Goal: Task Accomplishment & Management: Manage account settings

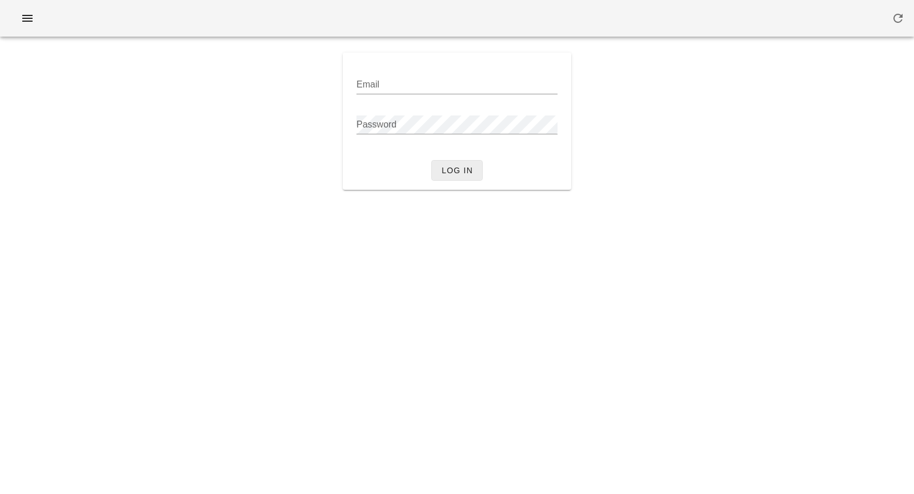
type input "dominic.j@fedfedfed.com"
click at [448, 175] on button "Log in" at bounding box center [456, 170] width 51 height 21
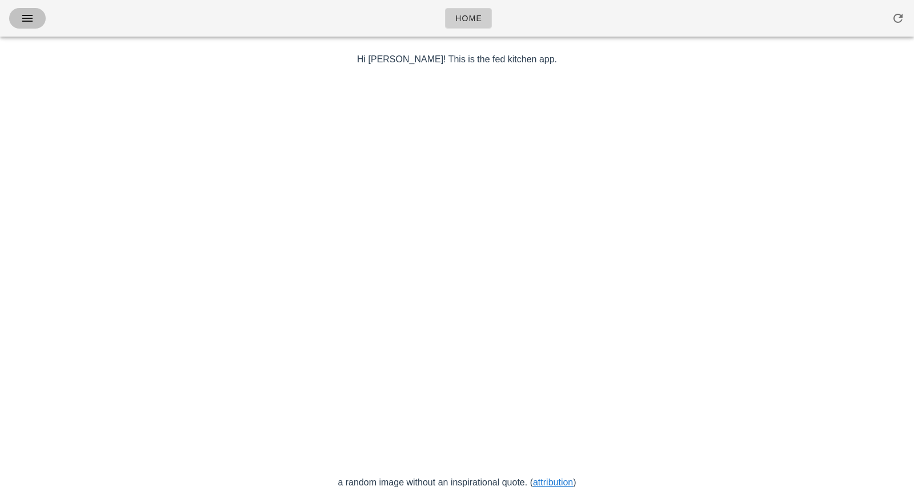
click at [33, 15] on icon "button" at bounding box center [28, 18] width 14 height 14
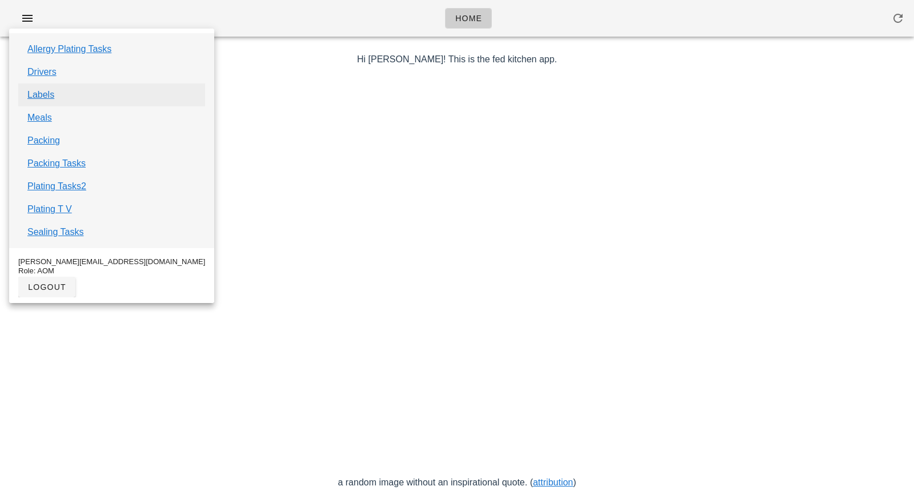
click at [43, 95] on link "Labels" at bounding box center [40, 95] width 27 height 14
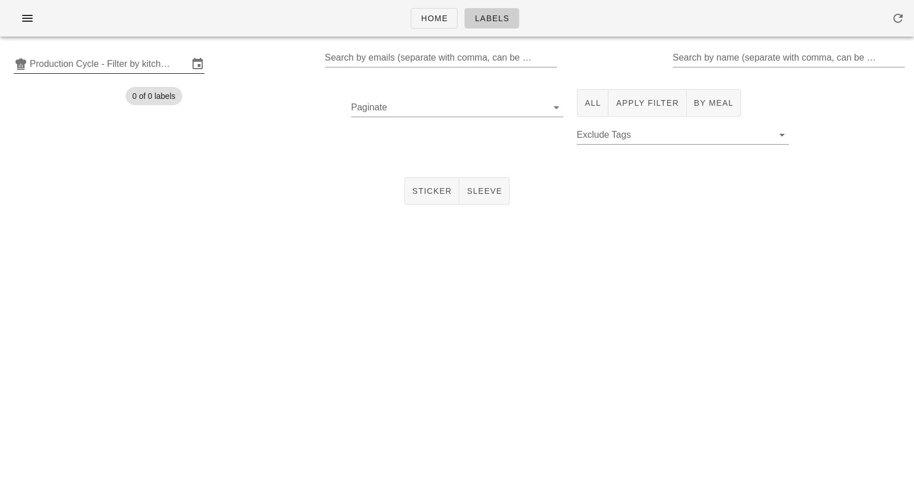
click at [151, 68] on input "Production Cycle - Filter by kitchen production schedules" at bounding box center [109, 64] width 159 height 18
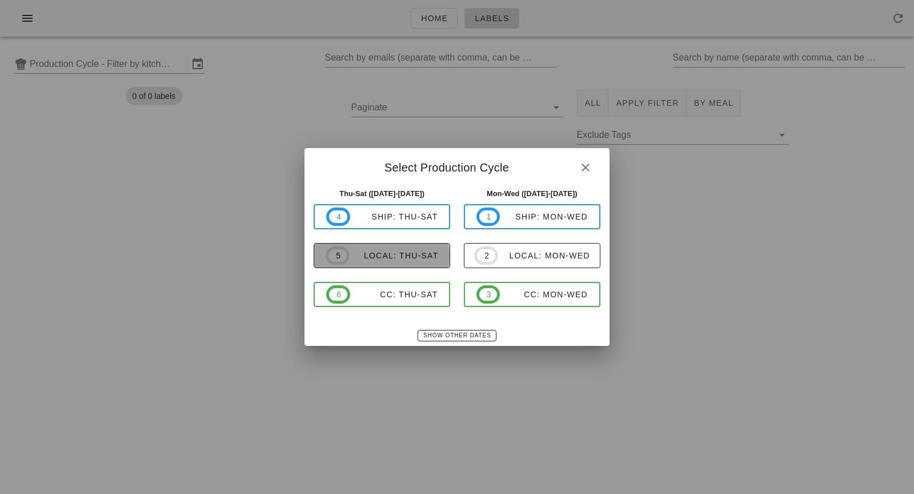
click at [380, 263] on span "5 local: Thu-Sat" at bounding box center [382, 255] width 113 height 18
type input "local: Thu-Sat (Sep 11-Sep 13)"
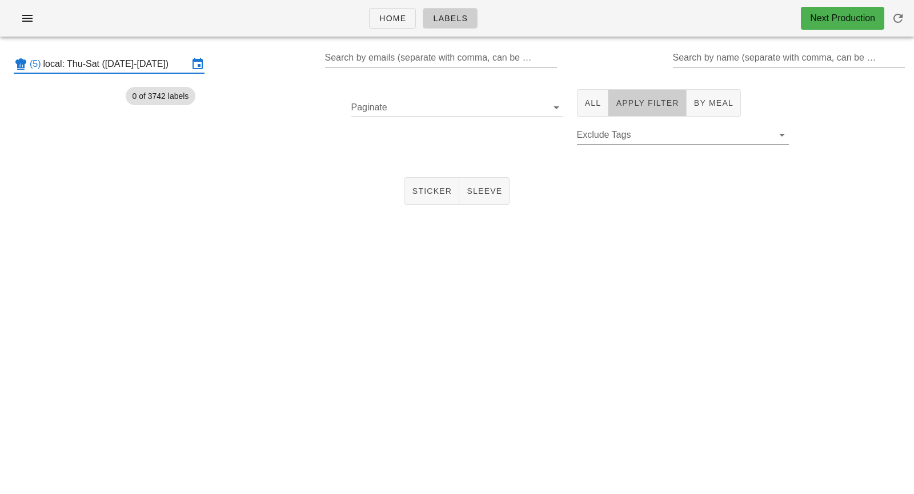
click at [654, 105] on span "Apply Filter" at bounding box center [646, 102] width 63 height 9
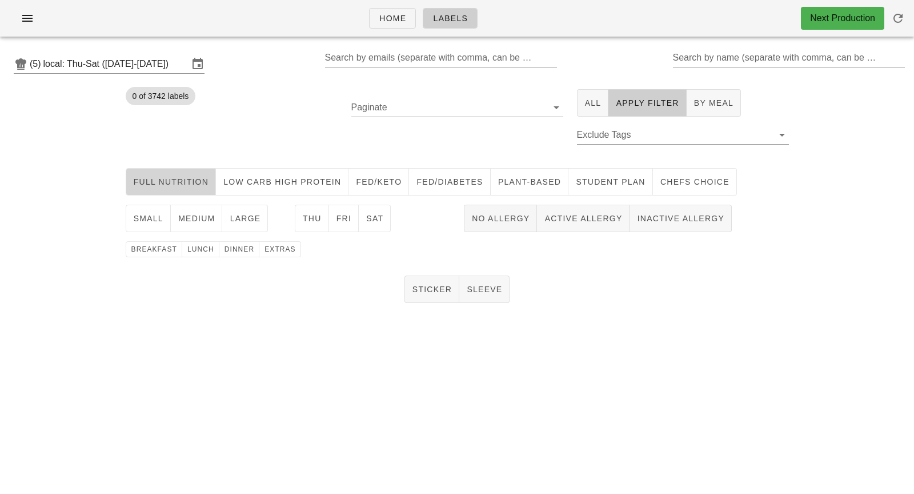
click at [195, 181] on span "Full Nutrition" at bounding box center [171, 181] width 76 height 9
click at [195, 223] on button "medium" at bounding box center [197, 218] width 52 height 27
click at [373, 223] on button "Sat" at bounding box center [375, 218] width 32 height 27
click at [195, 254] on button "lunch" at bounding box center [200, 249] width 37 height 16
click at [436, 298] on button "Sticker" at bounding box center [431, 288] width 55 height 27
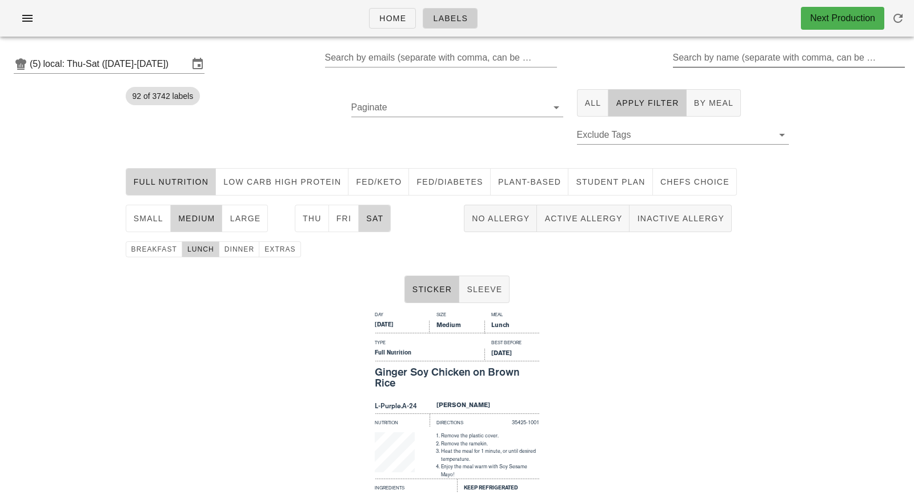
click at [745, 63] on input "Search by name (separate with comma, can be partial)" at bounding box center [788, 58] width 230 height 18
type input "a"
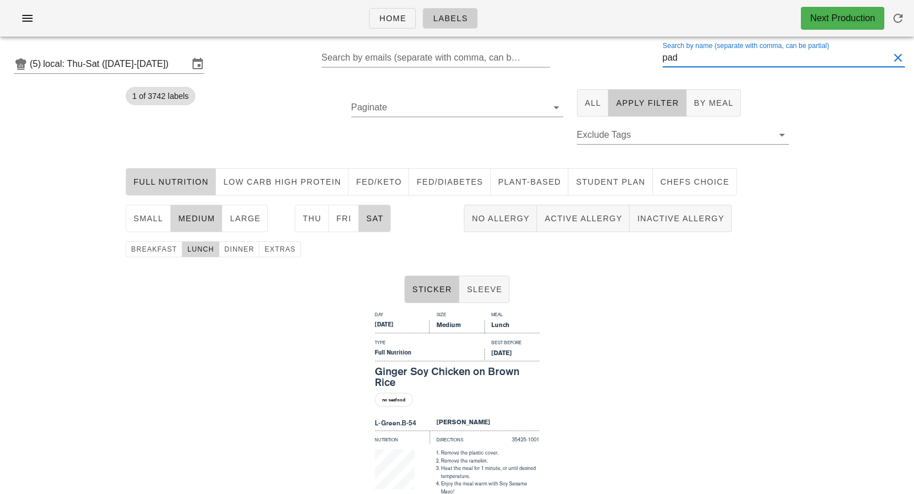
type input "pad"
click at [548, 361] on div "Day Size Meal Saturday Medium Lunch Type Best Before Full Nutrition Sep 15, 202…" at bounding box center [457, 444] width 914 height 274
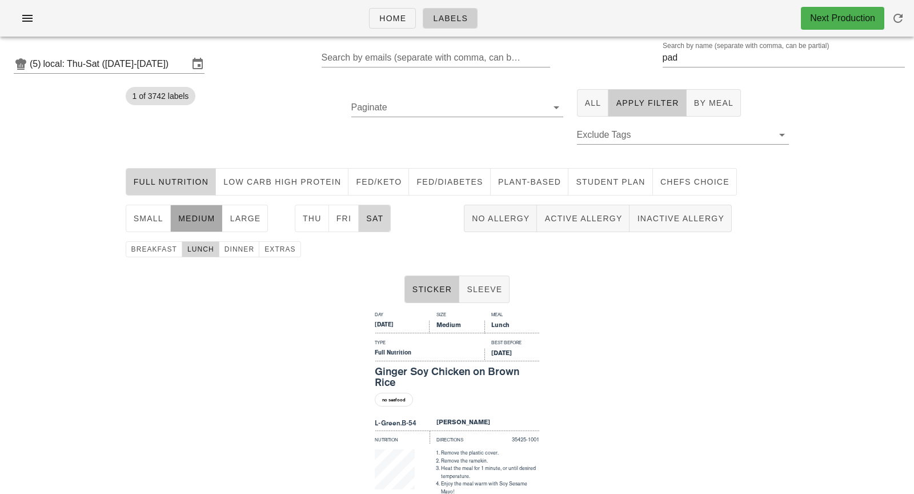
click at [200, 215] on span "medium" at bounding box center [197, 218] width 38 height 9
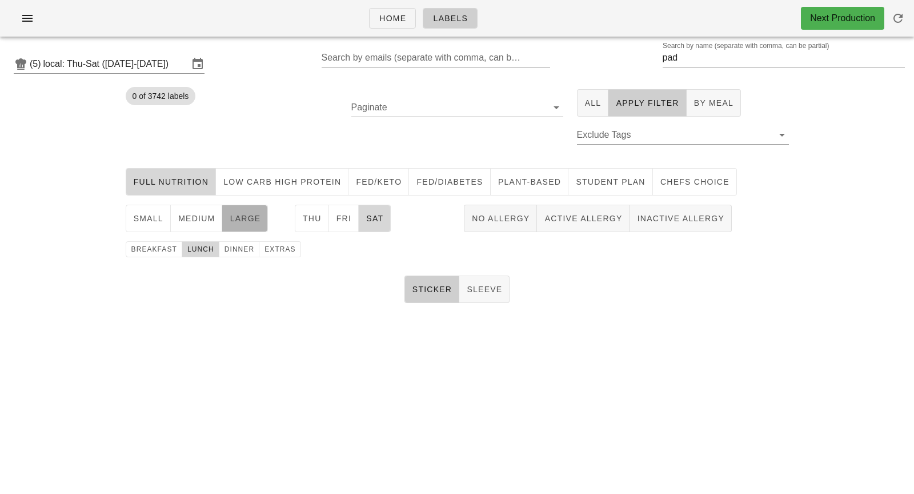
click at [236, 220] on span "large" at bounding box center [244, 218] width 31 height 9
click at [369, 218] on span "Sat" at bounding box center [375, 218] width 18 height 9
click at [339, 218] on span "Fri" at bounding box center [344, 218] width 16 height 9
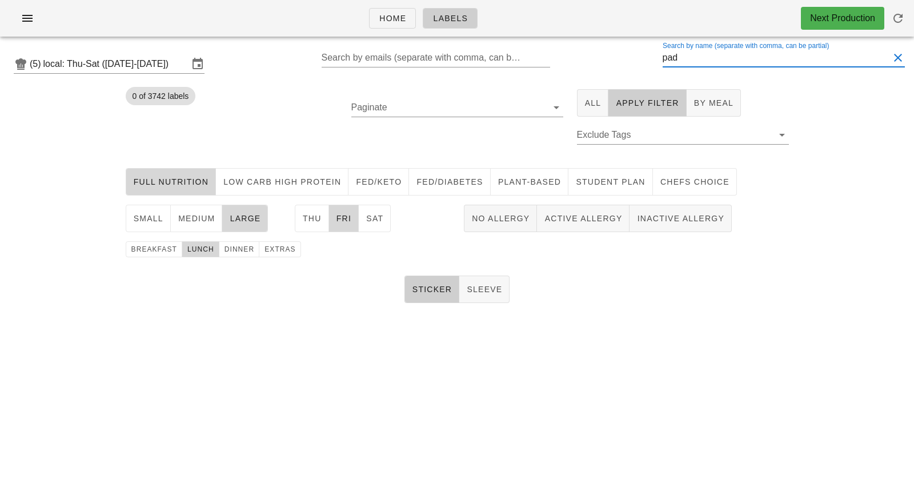
scroll to position [1, 0]
drag, startPoint x: 693, startPoint y: 61, endPoint x: 622, endPoint y: 61, distance: 70.8
click at [622, 61] on div "(5) local: Thu-Sat (Sep 11-Sep 13) Search by emails (separate with comma, can b…" at bounding box center [457, 64] width 914 height 37
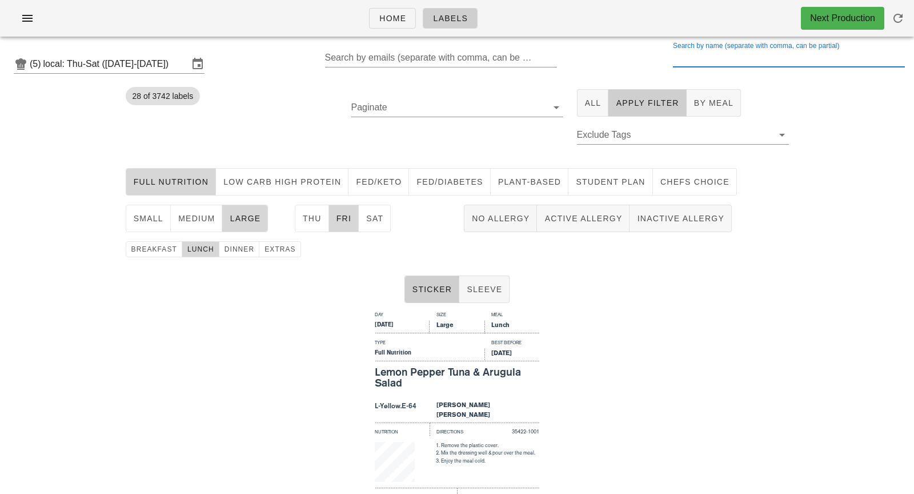
click at [693, 57] on input "Search by name (separate with comma, can be partial)" at bounding box center [788, 58] width 230 height 18
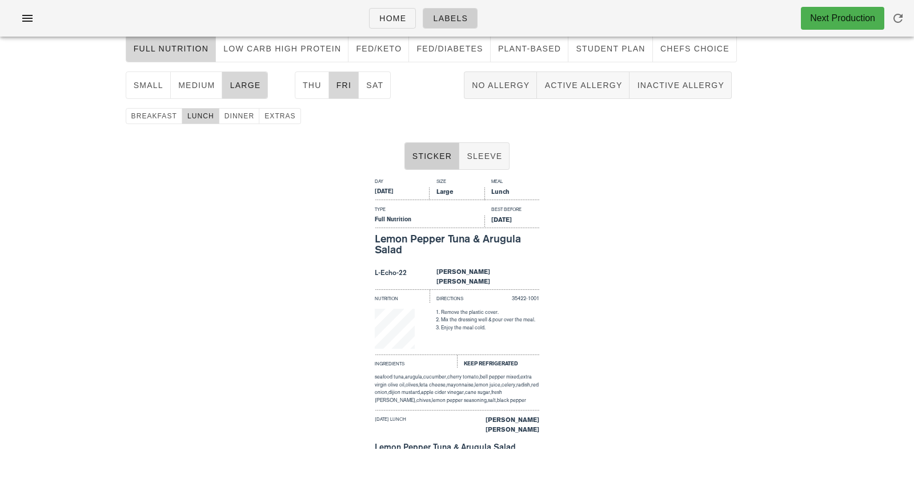
type input "se"
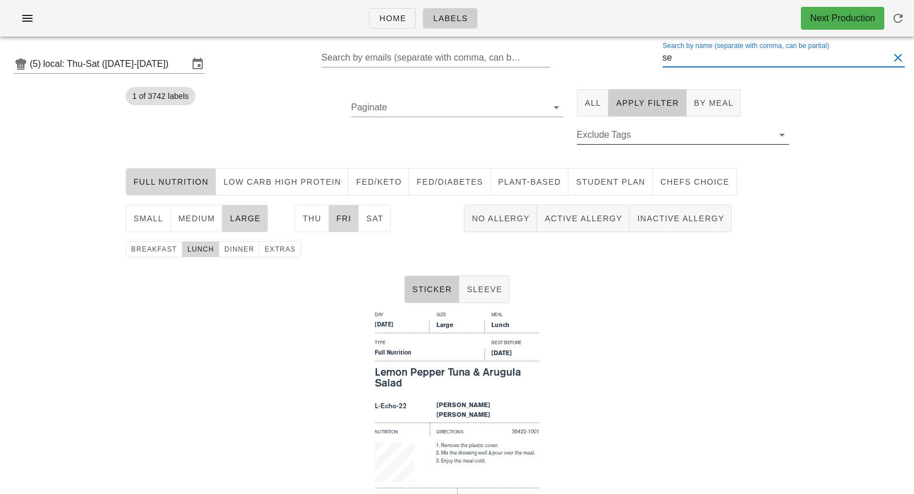
click at [658, 139] on input "Exclude Tags" at bounding box center [674, 135] width 194 height 18
drag, startPoint x: 705, startPoint y: 64, endPoint x: 663, endPoint y: 59, distance: 42.6
click at [663, 59] on div "(5) local: Thu-Sat (Sep 11-Sep 13) Search by emails (separate with comma, can b…" at bounding box center [457, 64] width 914 height 37
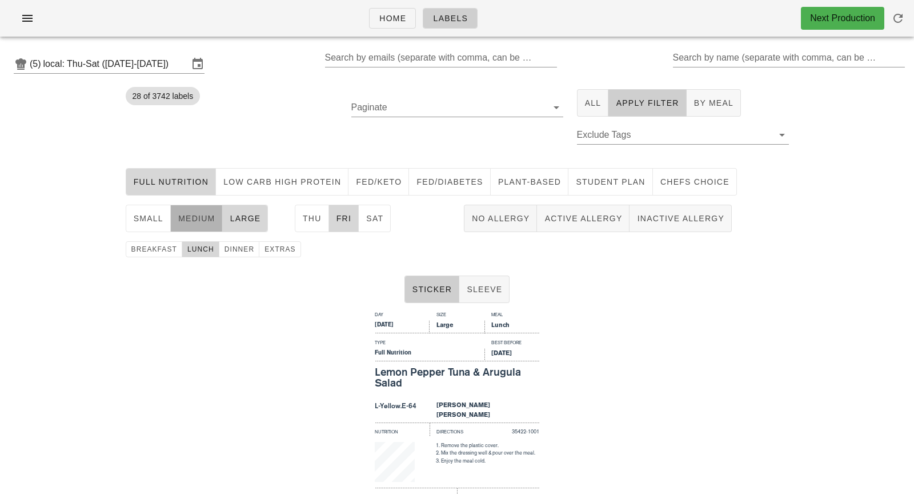
click at [194, 219] on span "medium" at bounding box center [197, 218] width 38 height 9
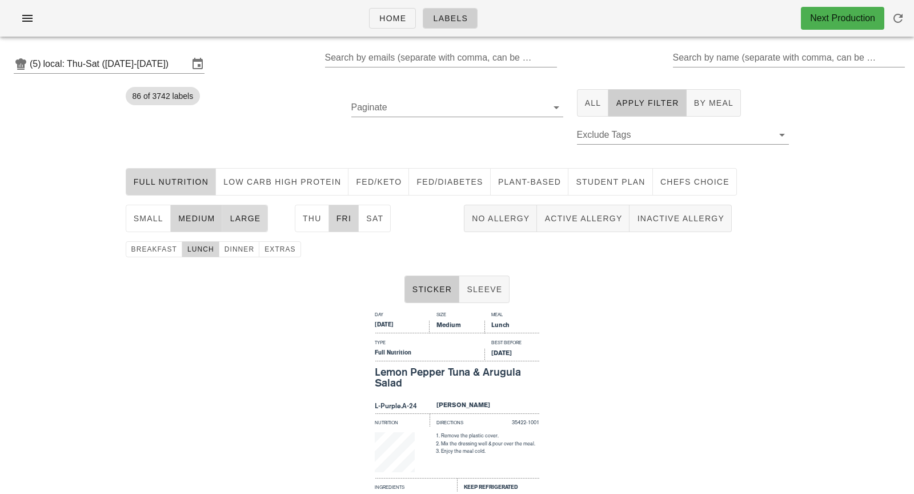
click at [246, 214] on span "large" at bounding box center [244, 218] width 31 height 9
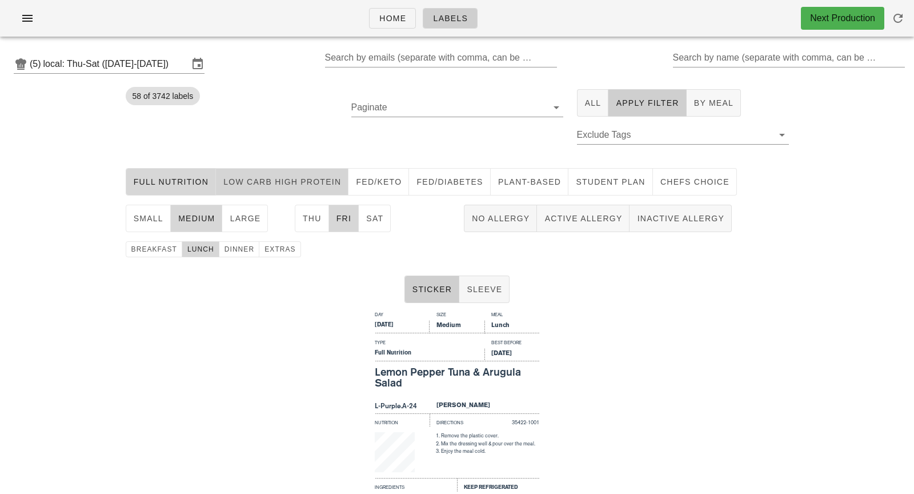
click at [262, 184] on span "Low Carb High Protein" at bounding box center [282, 181] width 118 height 9
click at [174, 184] on span "Full Nutrition" at bounding box center [171, 181] width 76 height 9
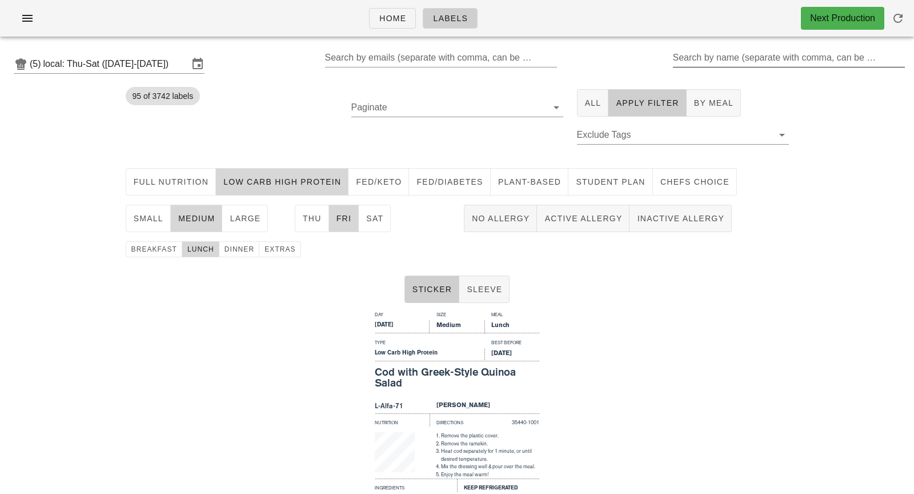
click at [736, 57] on input "Search by name (separate with comma, can be partial)" at bounding box center [788, 58] width 230 height 18
type input "graf"
click at [196, 217] on span "medium" at bounding box center [197, 218] width 38 height 9
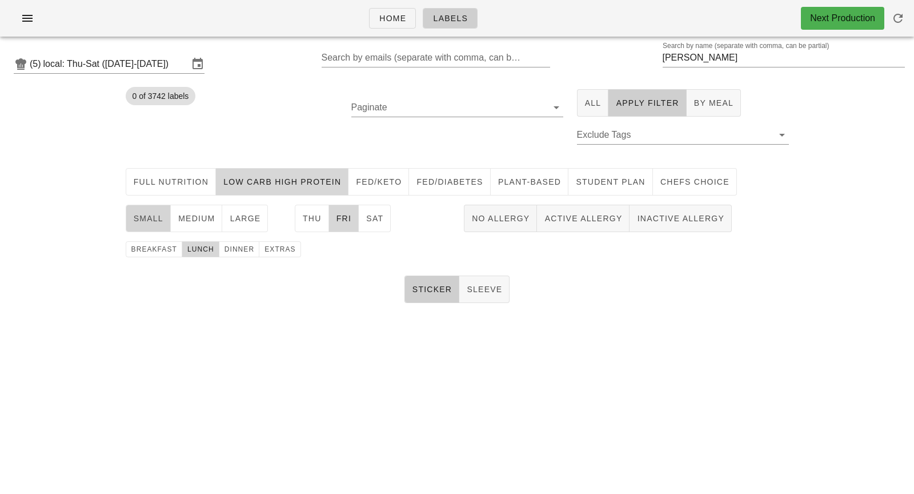
click at [147, 218] on span "small" at bounding box center [148, 218] width 30 height 9
drag, startPoint x: 693, startPoint y: 62, endPoint x: 638, endPoint y: 62, distance: 54.8
click at [639, 62] on div "(5) local: Thu-Sat (Sep 11-Sep 13) Search by emails (separate with comma, can b…" at bounding box center [457, 64] width 914 height 37
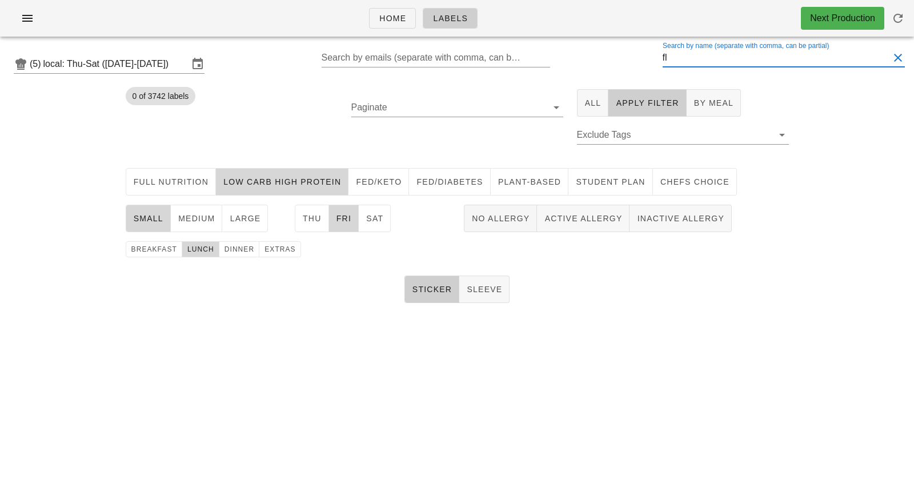
type input "f"
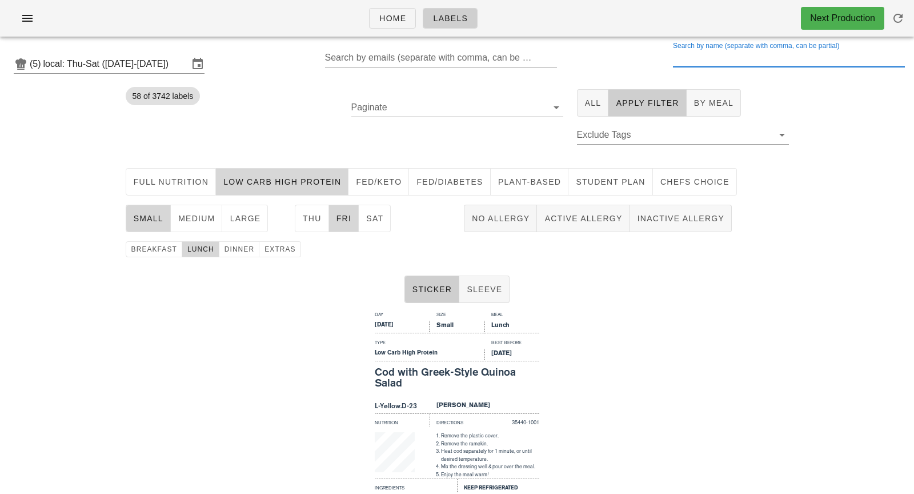
type input "a"
click at [313, 217] on span "Thu" at bounding box center [311, 218] width 19 height 9
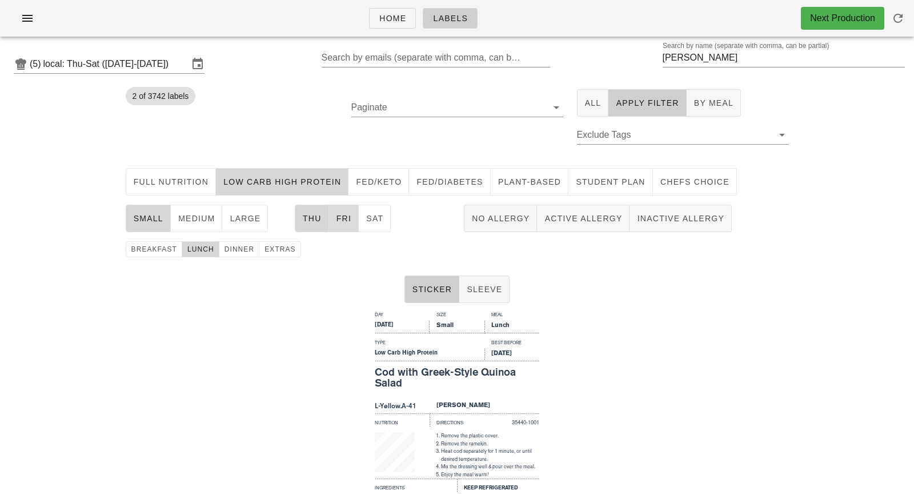
click at [355, 219] on button "Fri" at bounding box center [344, 218] width 30 height 27
click at [191, 222] on span "medium" at bounding box center [197, 218] width 38 height 9
click at [146, 217] on span "small" at bounding box center [148, 218] width 30 height 9
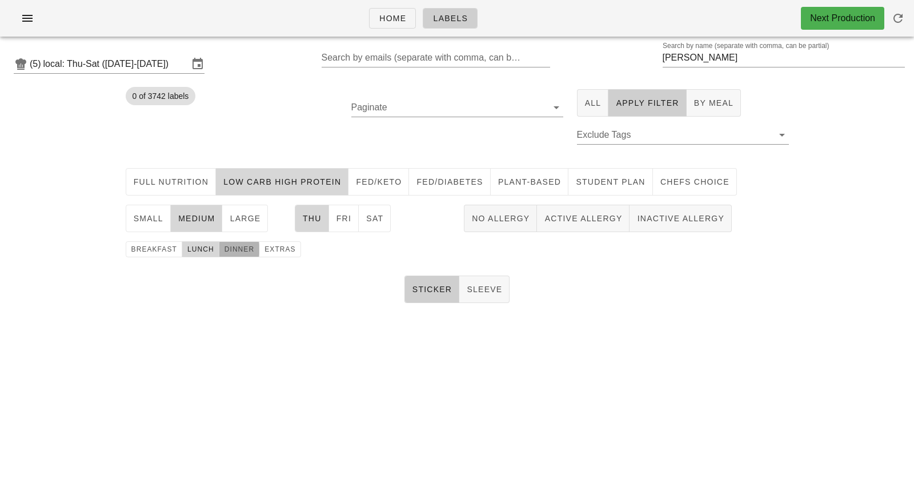
click at [233, 242] on button "dinner" at bounding box center [239, 249] width 41 height 16
click at [198, 249] on span "lunch" at bounding box center [200, 249] width 27 height 8
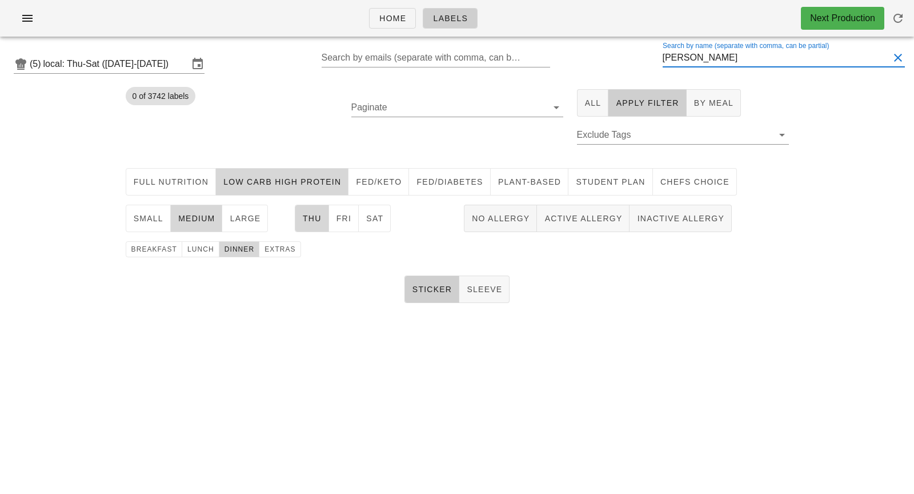
scroll to position [1, 0]
drag, startPoint x: 715, startPoint y: 61, endPoint x: 658, endPoint y: 61, distance: 57.1
click at [658, 61] on div "(5) local: Thu-Sat (Sep 11-Sep 13) Search by emails (separate with comma, can b…" at bounding box center [457, 64] width 914 height 37
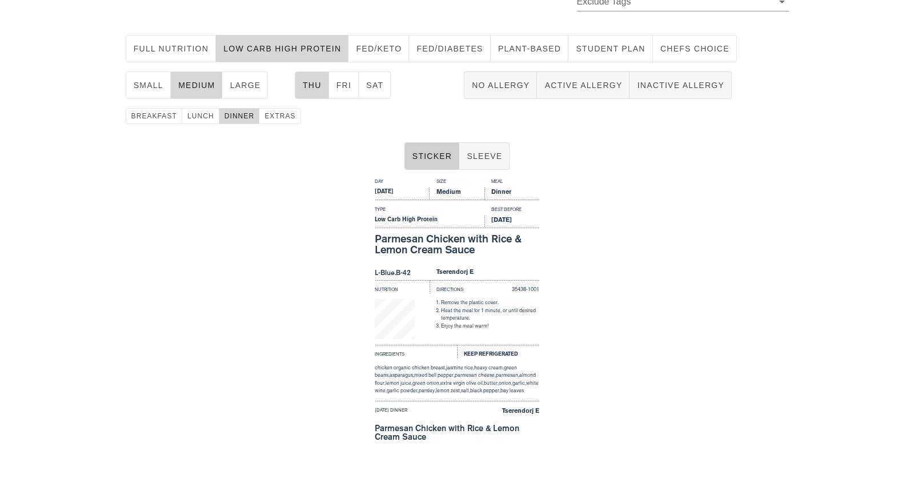
click at [604, 346] on div "Day Size Meal Thursday Medium Dinner Type Best Before Low Carb High Protein Sep…" at bounding box center [457, 311] width 914 height 274
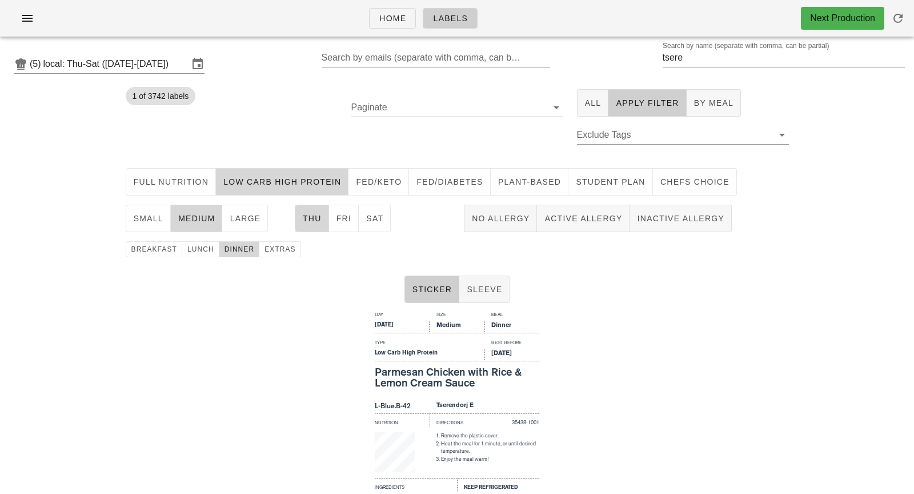
type input "tser"
click at [207, 214] on span "medium" at bounding box center [197, 218] width 38 height 9
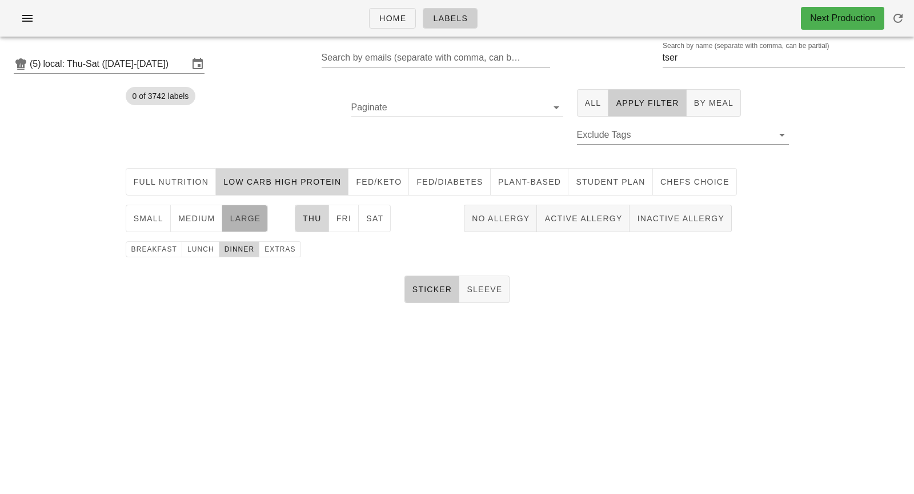
click at [234, 214] on span "large" at bounding box center [244, 218] width 31 height 9
click at [159, 250] on span "breakfast" at bounding box center [154, 249] width 46 height 8
click at [224, 251] on span "dinner" at bounding box center [239, 249] width 31 height 8
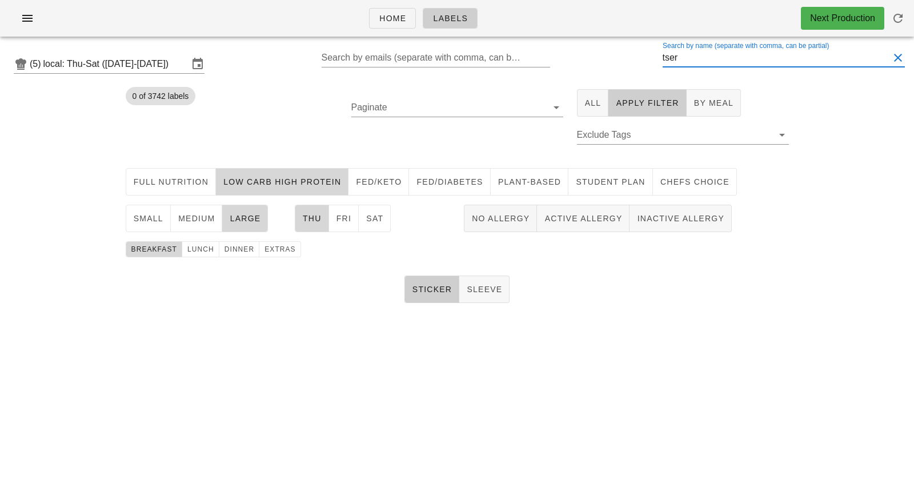
scroll to position [1, 0]
drag, startPoint x: 700, startPoint y: 59, endPoint x: 662, endPoint y: 59, distance: 38.8
click at [662, 59] on div "(5) local: Thu-Sat (Sep 11-Sep 13) Search by emails (separate with comma, can b…" at bounding box center [457, 64] width 914 height 37
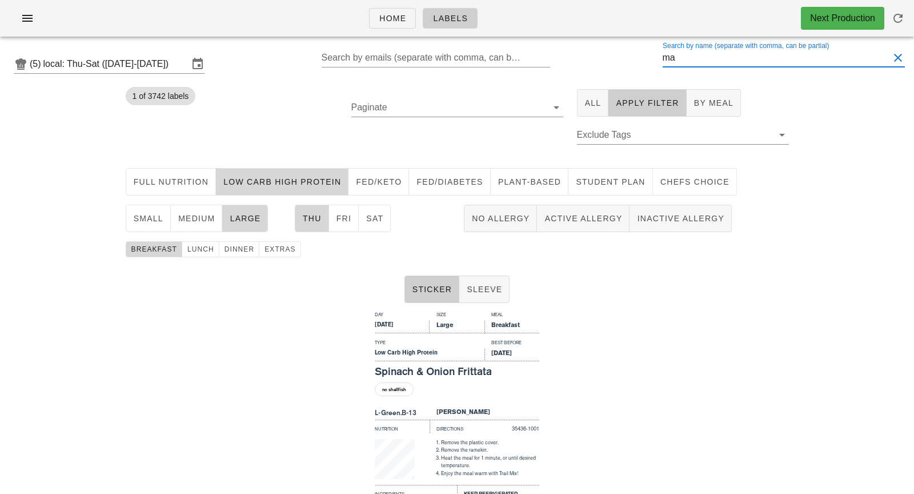
type input "m"
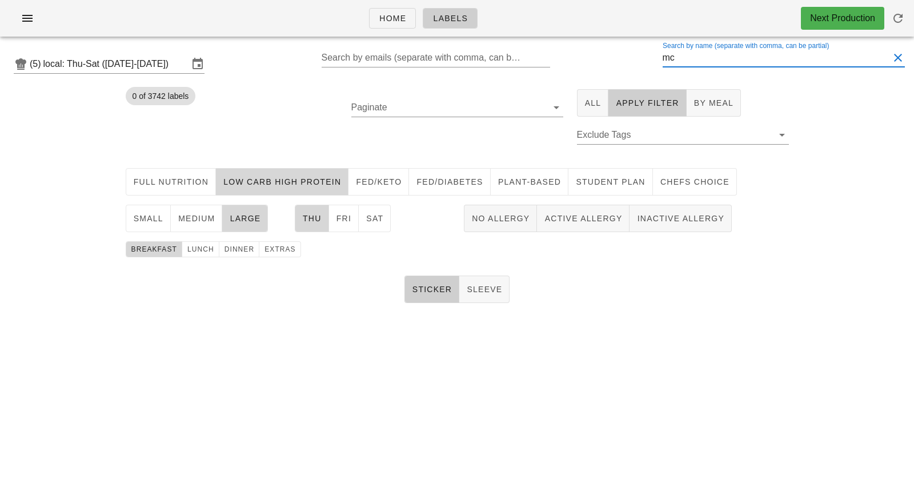
type input "m"
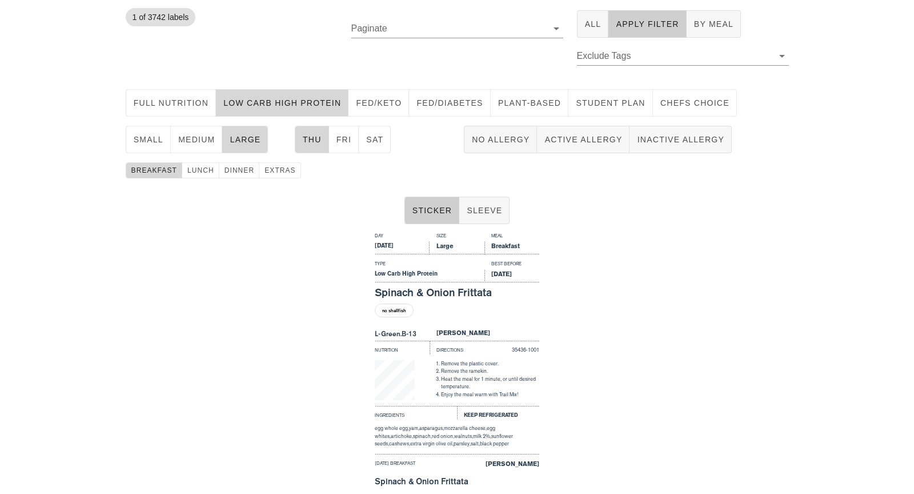
scroll to position [133, 0]
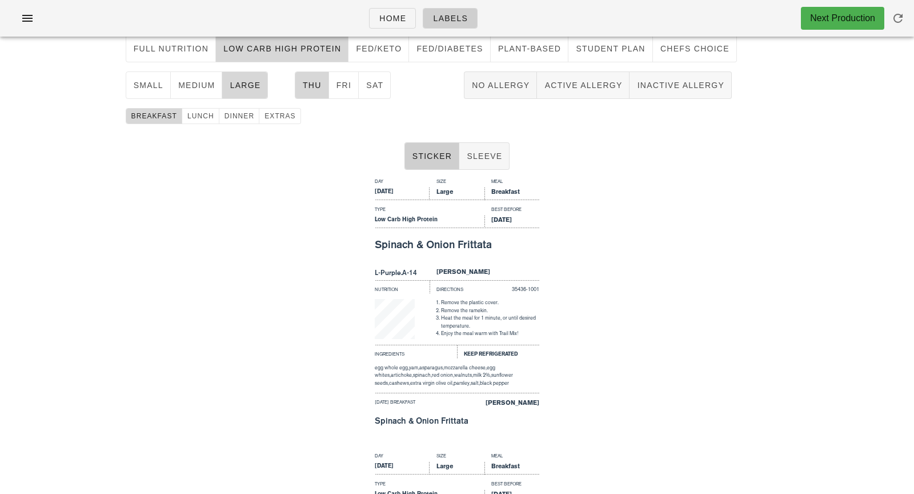
scroll to position [52, 0]
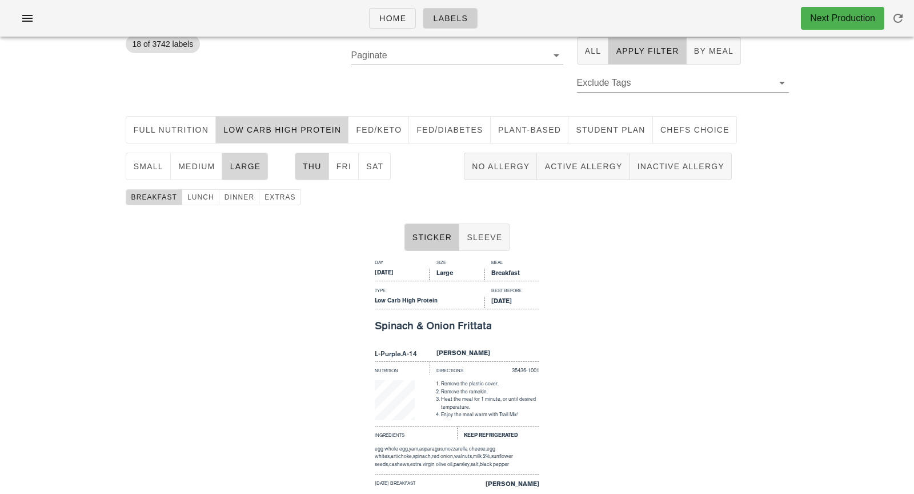
type input "m"
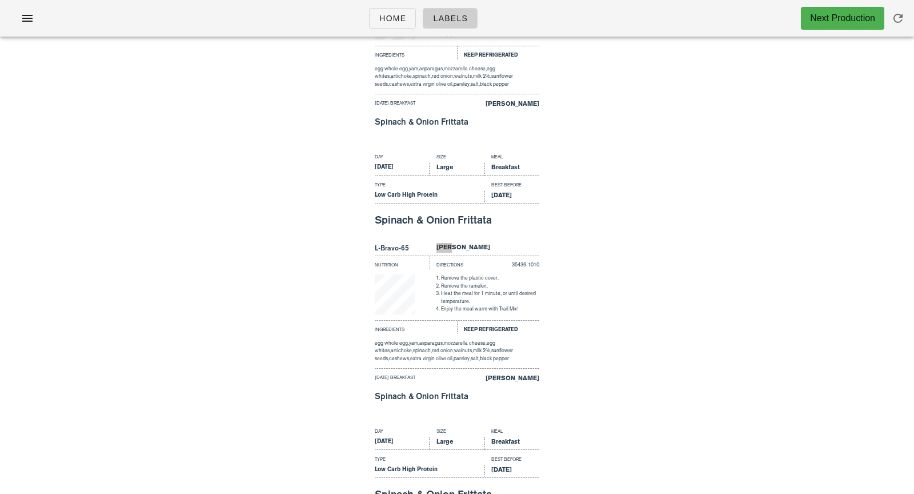
scroll to position [2626, 0]
click at [30, 13] on icon "button" at bounding box center [28, 18] width 14 height 14
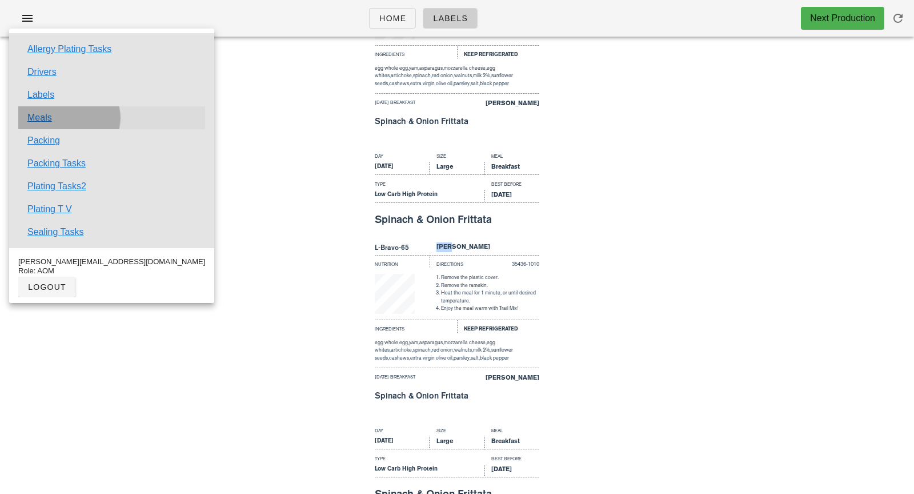
click at [38, 121] on link "Meals" at bounding box center [39, 118] width 25 height 14
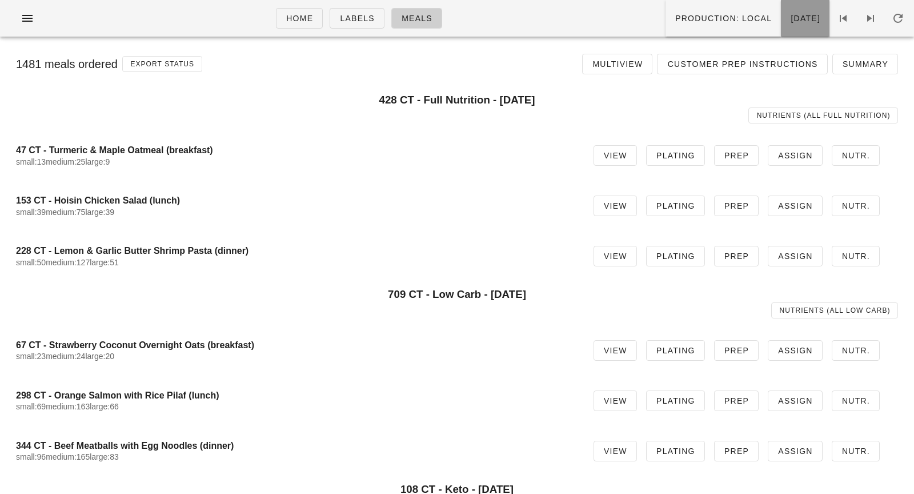
click at [790, 19] on span "Wednesday Sep 10" at bounding box center [805, 18] width 30 height 9
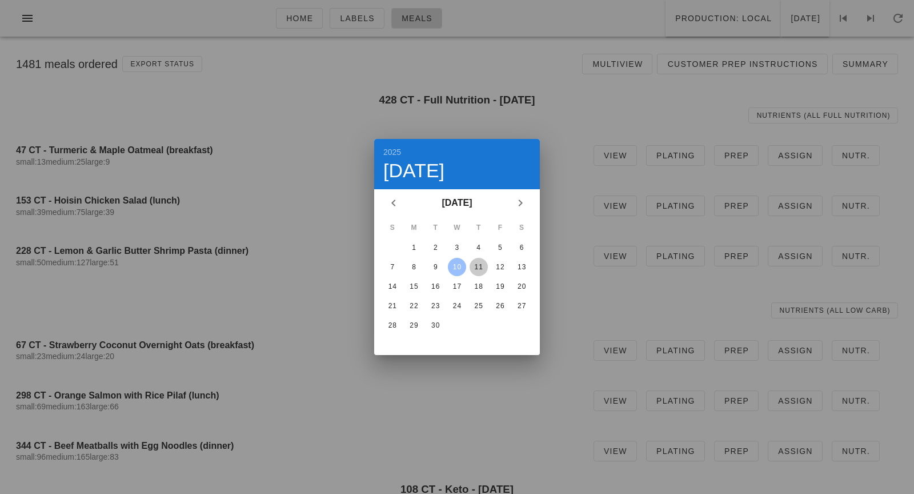
click at [479, 269] on div "11" at bounding box center [479, 267] width 18 height 8
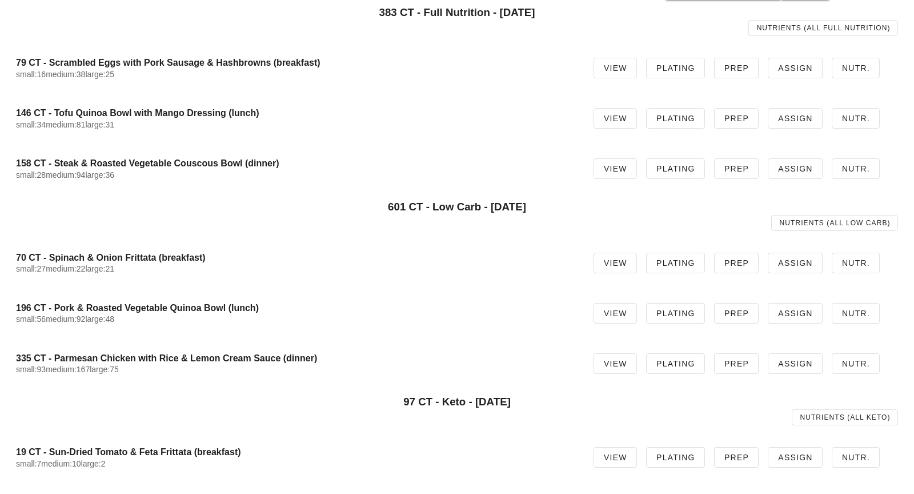
scroll to position [89, 0]
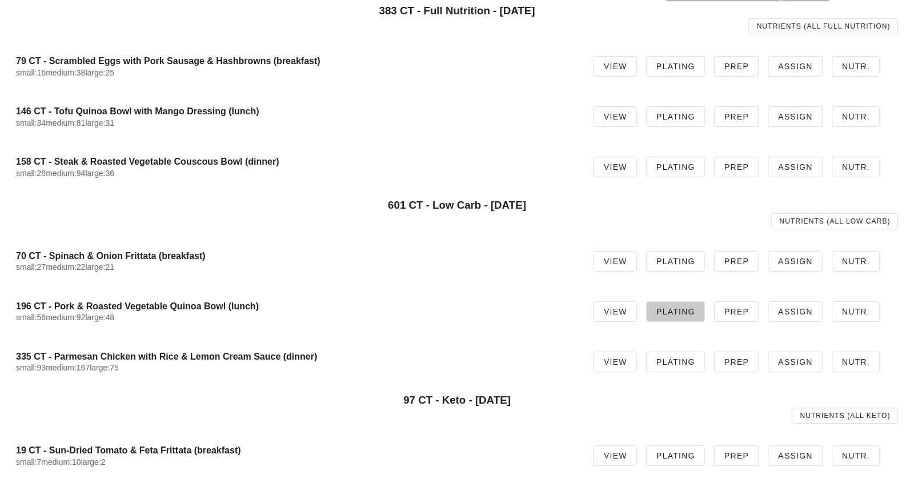
click at [672, 319] on link "Plating" at bounding box center [675, 311] width 59 height 21
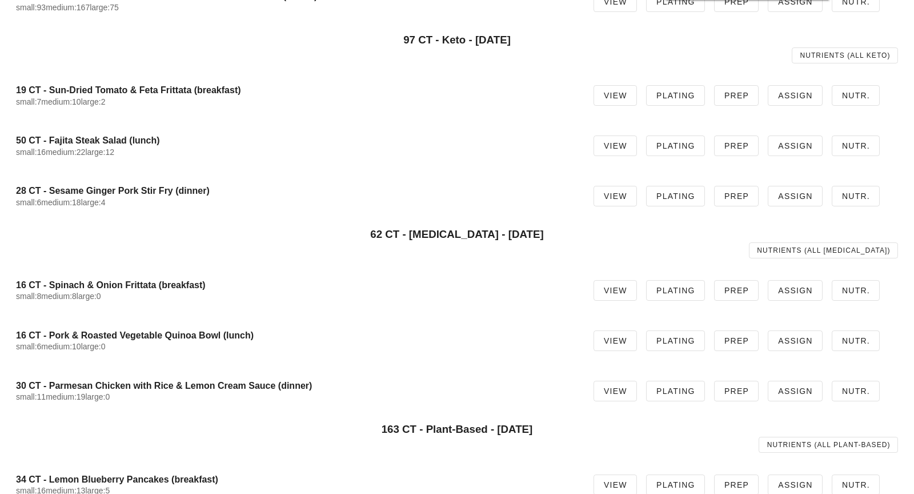
scroll to position [473, 0]
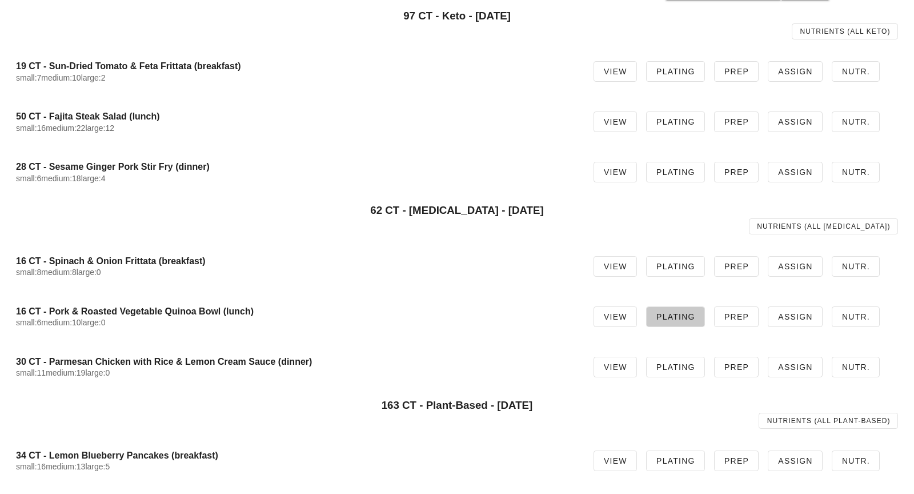
click at [693, 315] on span "Plating" at bounding box center [675, 316] width 39 height 9
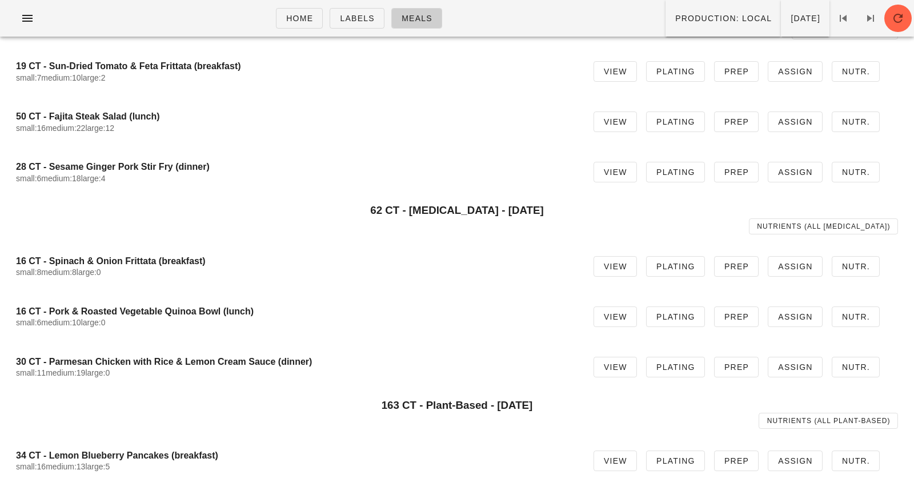
scroll to position [0, 0]
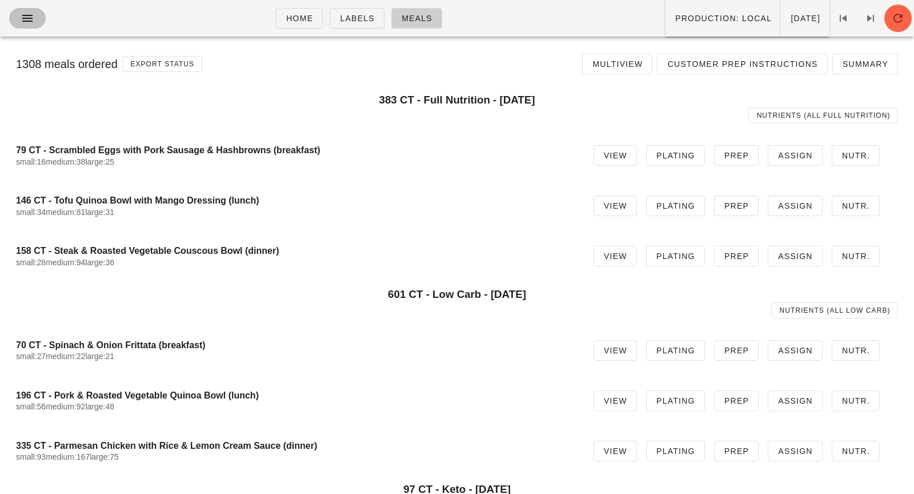
click at [34, 21] on span "button" at bounding box center [27, 18] width 18 height 14
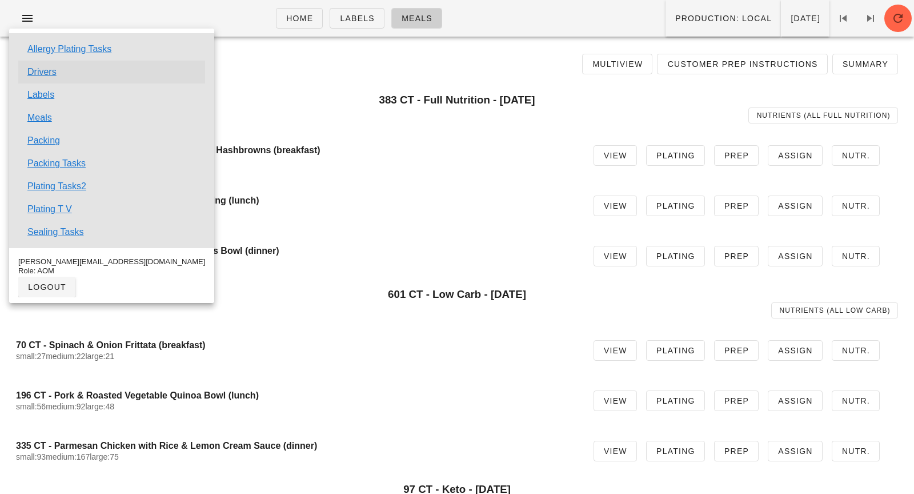
click at [40, 74] on link "Drivers" at bounding box center [41, 72] width 29 height 14
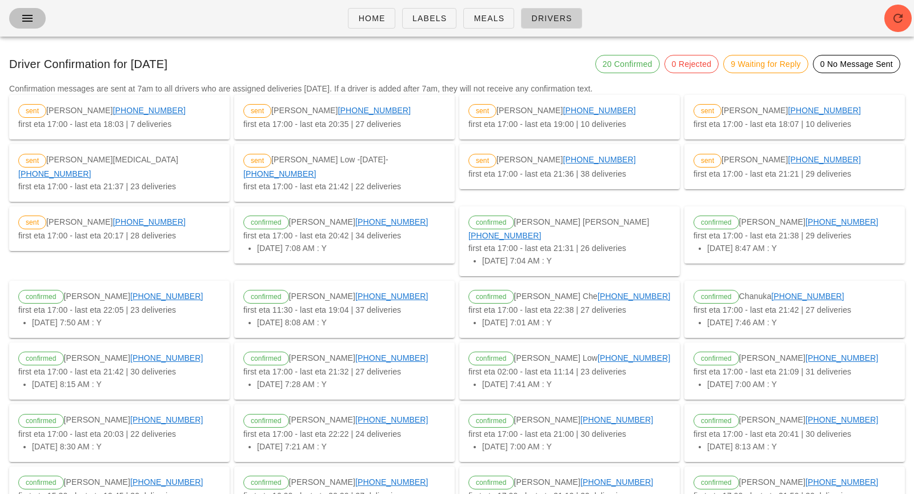
click at [23, 18] on icon "button" at bounding box center [28, 18] width 14 height 14
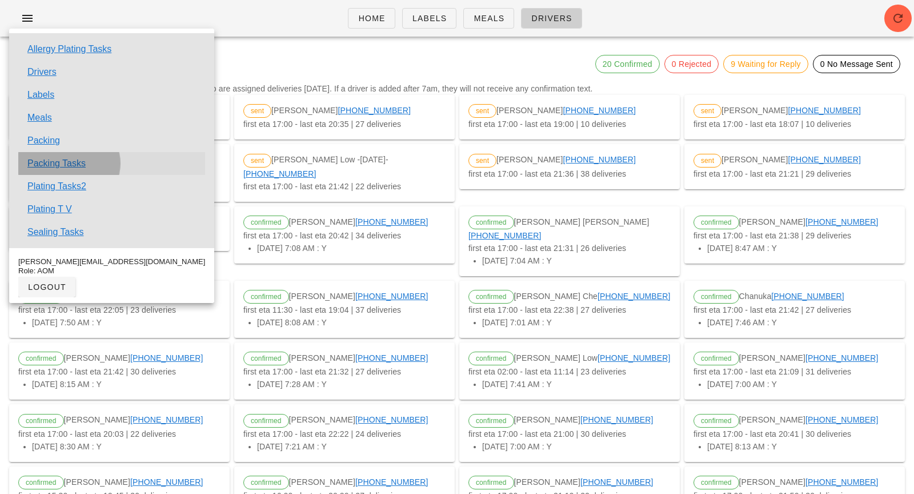
click at [53, 165] on link "Packing Tasks" at bounding box center [56, 164] width 58 height 14
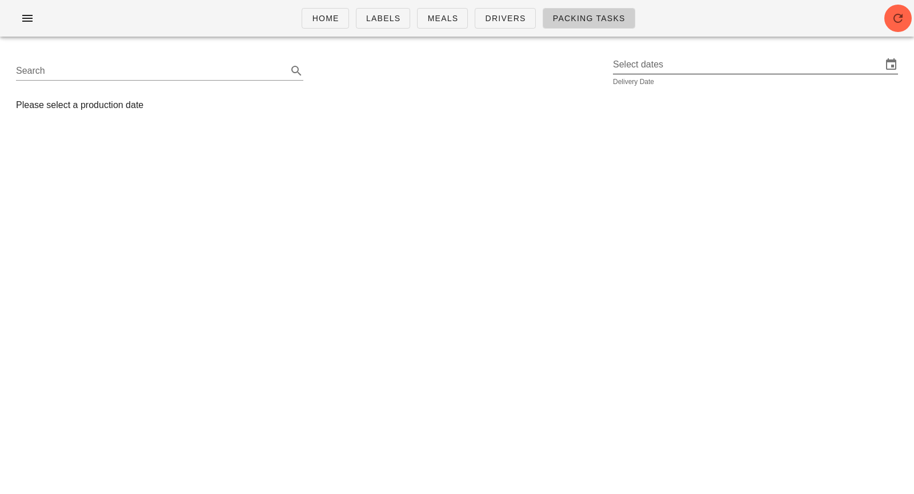
click at [695, 60] on input "Select dates" at bounding box center [747, 64] width 269 height 18
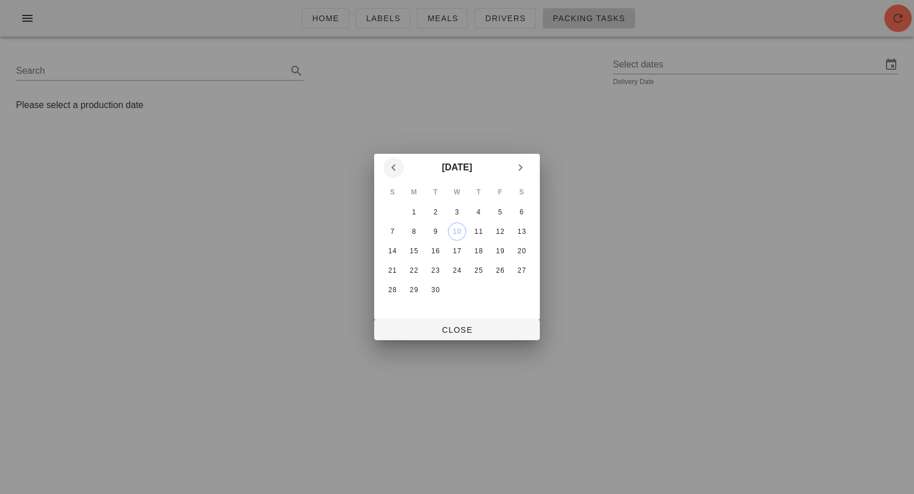
click at [391, 172] on icon "Previous month" at bounding box center [394, 168] width 14 height 14
click at [459, 286] on div "27" at bounding box center [457, 290] width 18 height 8
click at [460, 328] on span "Close" at bounding box center [456, 329] width 147 height 9
type input "Wednesday August 27"
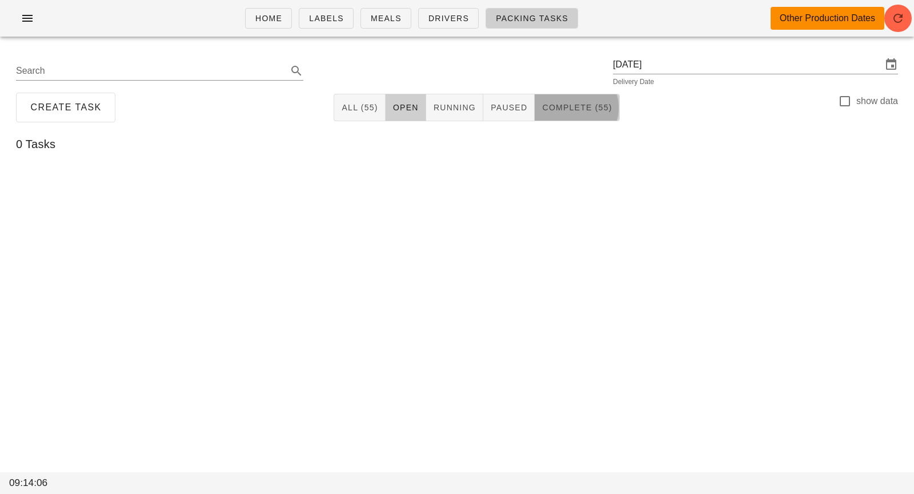
click at [557, 109] on span "Complete (55)" at bounding box center [577, 107] width 70 height 9
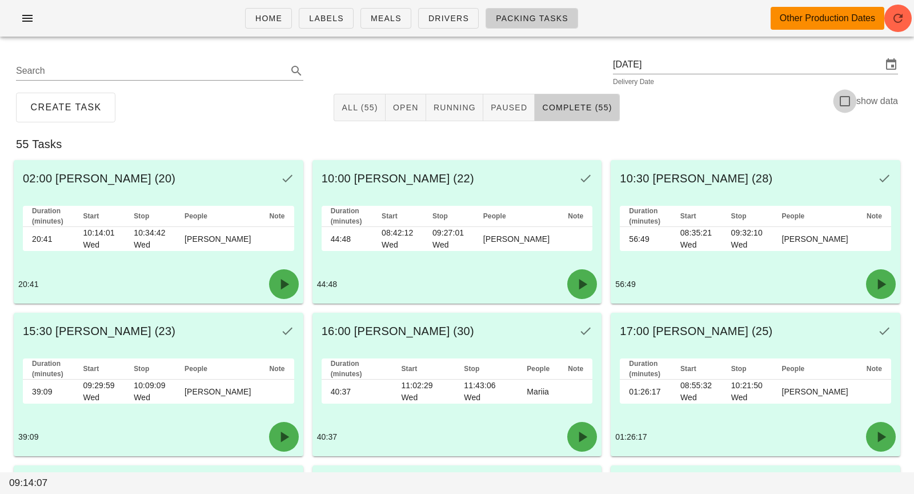
click at [847, 98] on div at bounding box center [844, 100] width 19 height 19
checkbox input "true"
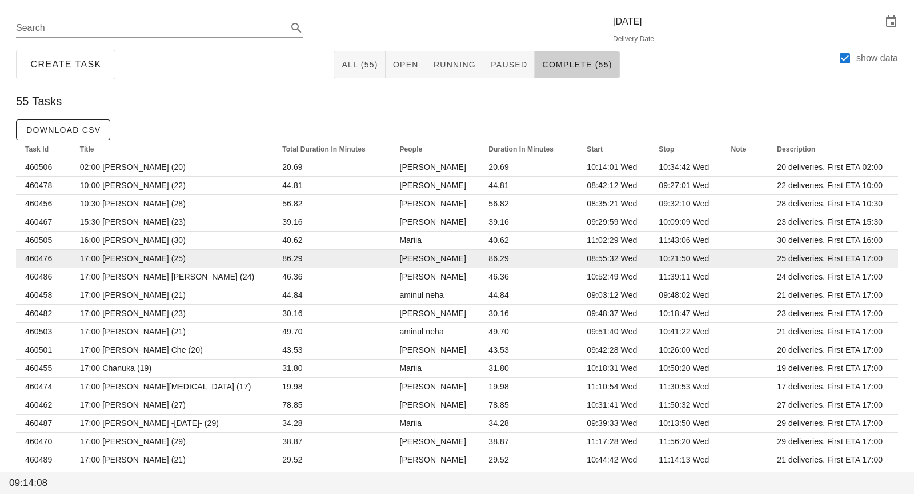
scroll to position [60, 0]
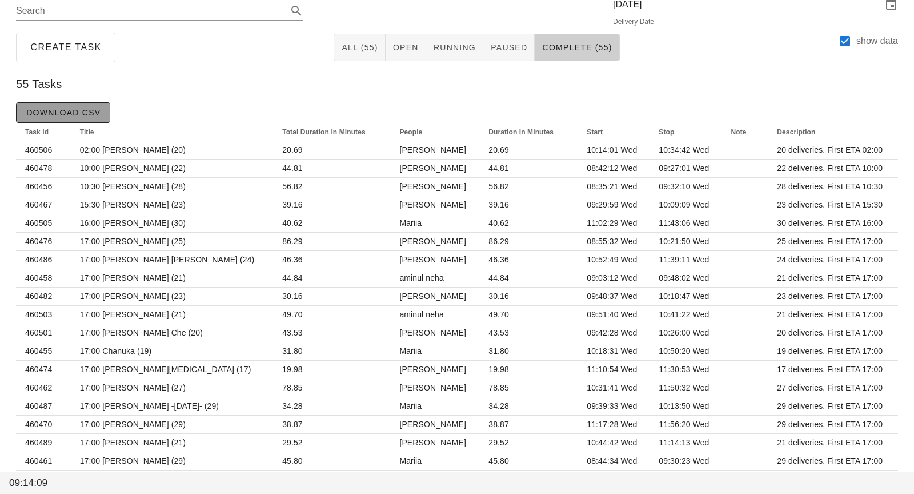
click at [69, 113] on span "Download CSV" at bounding box center [63, 112] width 75 height 9
click at [670, 9] on input "Wednesday August 27" at bounding box center [747, 4] width 269 height 18
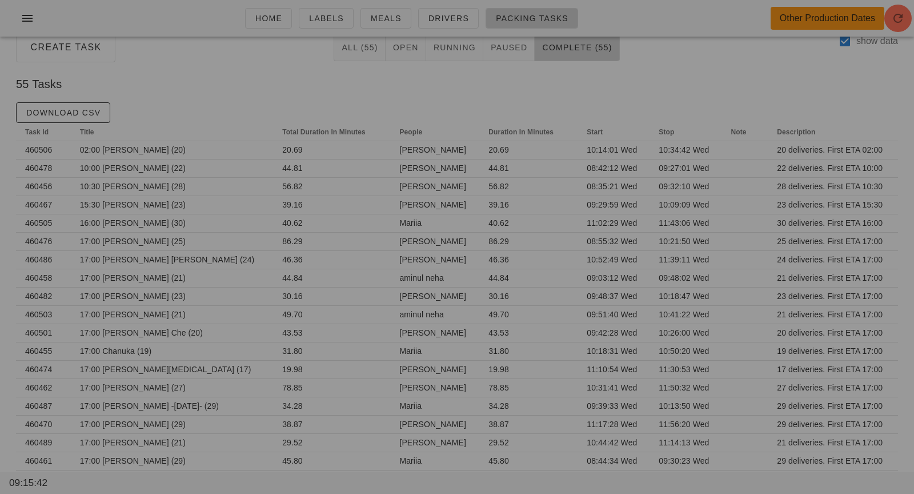
scroll to position [55, 0]
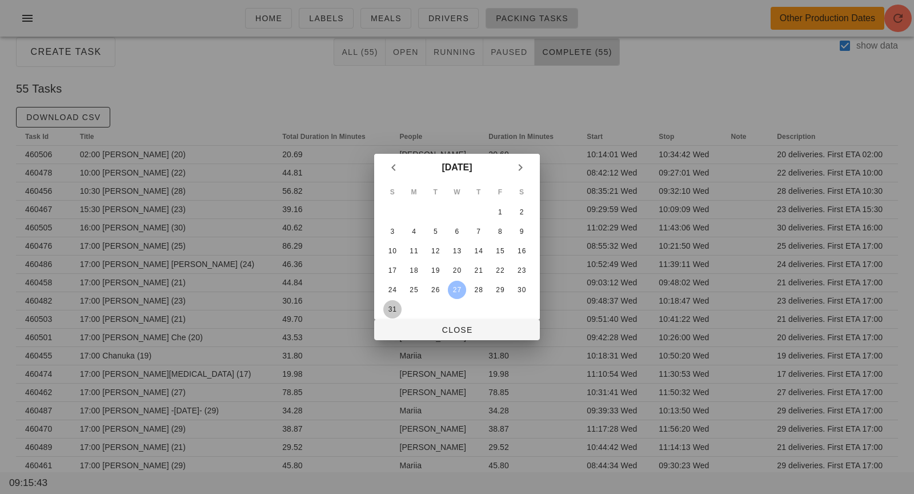
click at [393, 308] on div "31" at bounding box center [392, 309] width 18 height 8
click at [429, 323] on button "Close" at bounding box center [457, 329] width 166 height 21
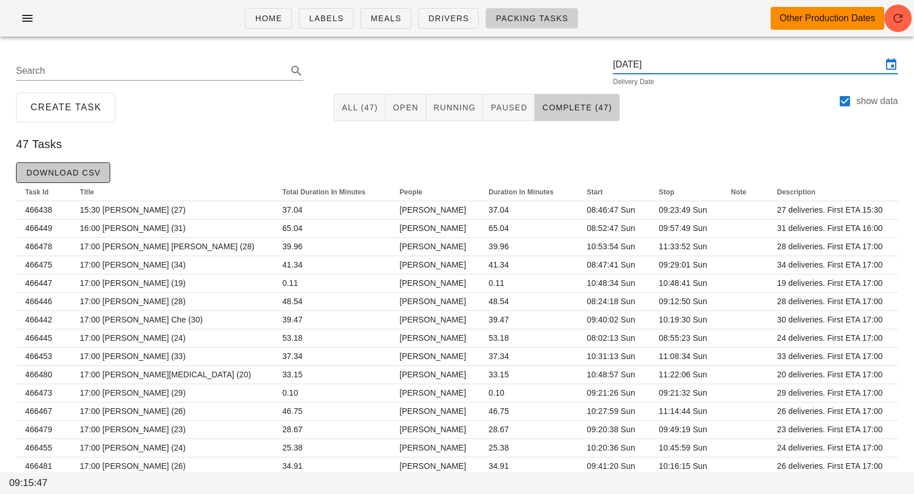
click at [97, 175] on span "Download CSV" at bounding box center [63, 172] width 75 height 9
click at [673, 65] on input "Sunday August 31" at bounding box center [747, 64] width 269 height 18
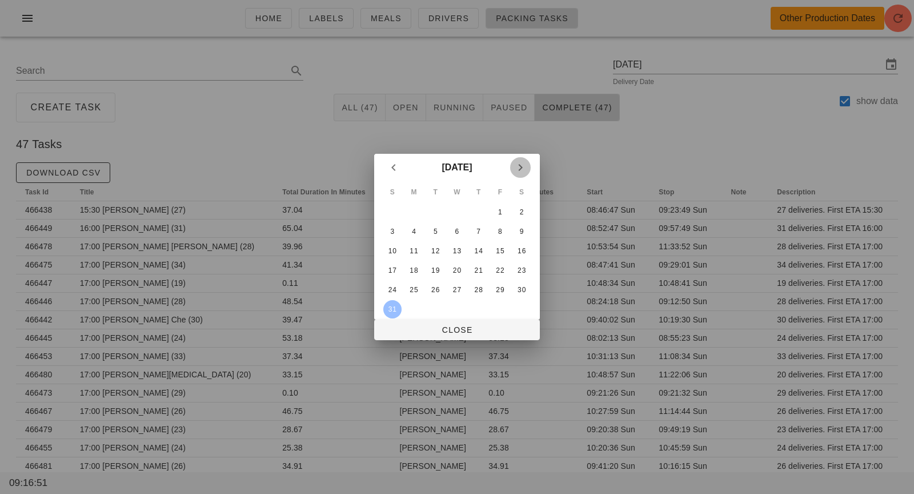
click at [524, 168] on icon "Next month" at bounding box center [521, 168] width 14 height 14
click at [456, 215] on div "3" at bounding box center [457, 212] width 18 height 8
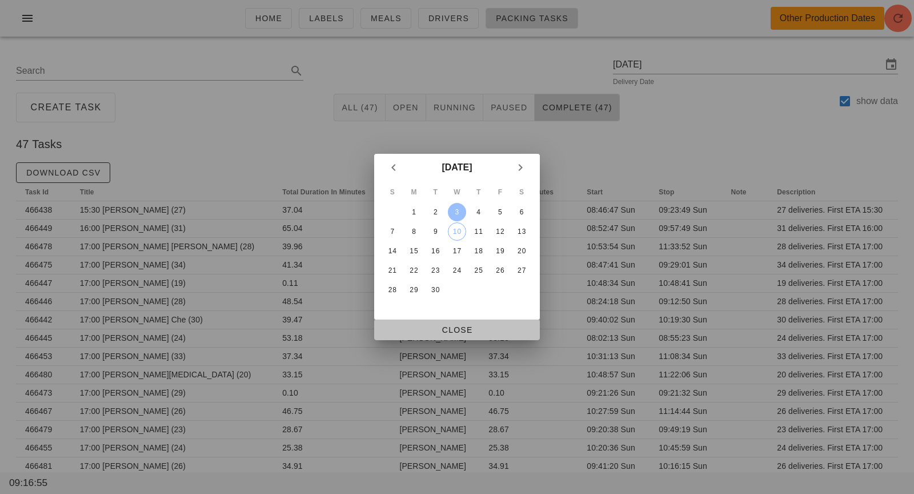
click at [460, 330] on span "Close" at bounding box center [456, 329] width 147 height 9
type input "Wednesday September 3"
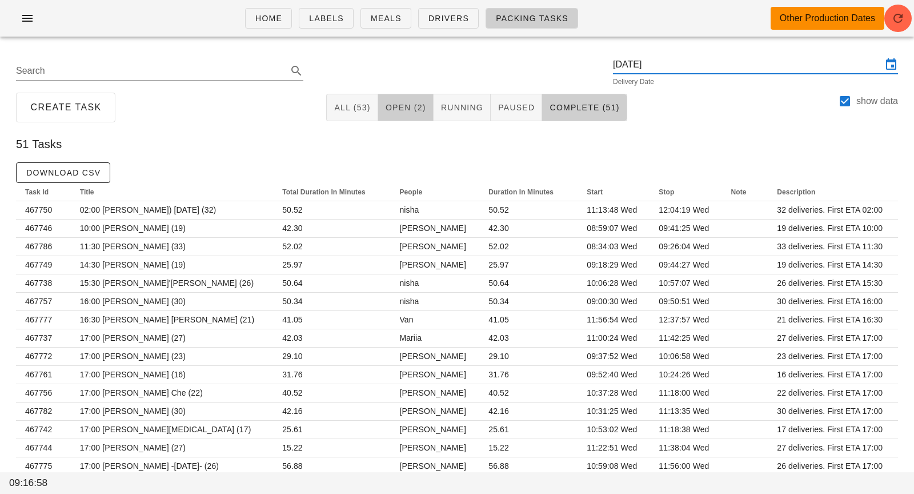
click at [424, 103] on button "Open (2)" at bounding box center [405, 107] width 55 height 27
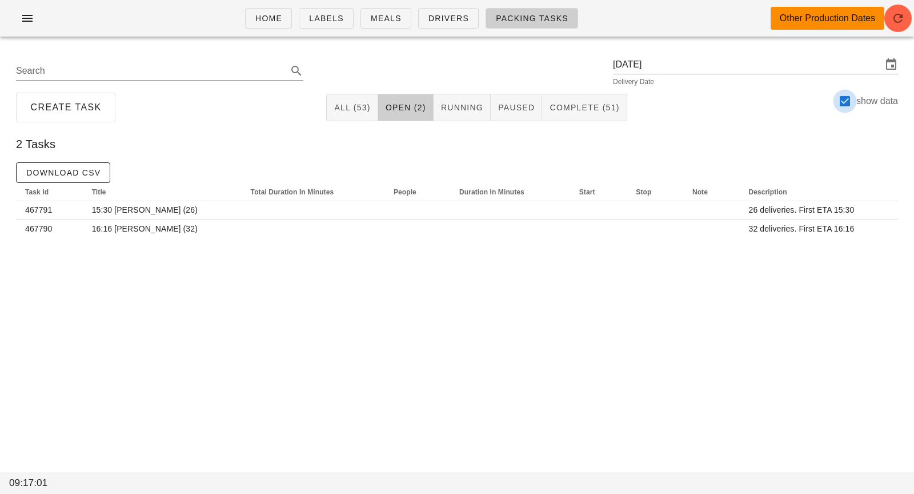
click at [851, 103] on div at bounding box center [844, 100] width 19 height 19
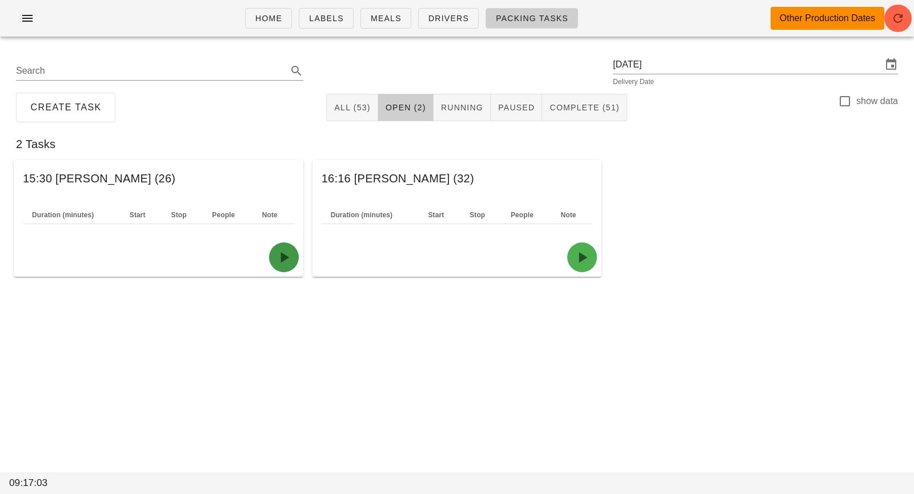
click at [283, 258] on icon "button" at bounding box center [284, 257] width 18 height 18
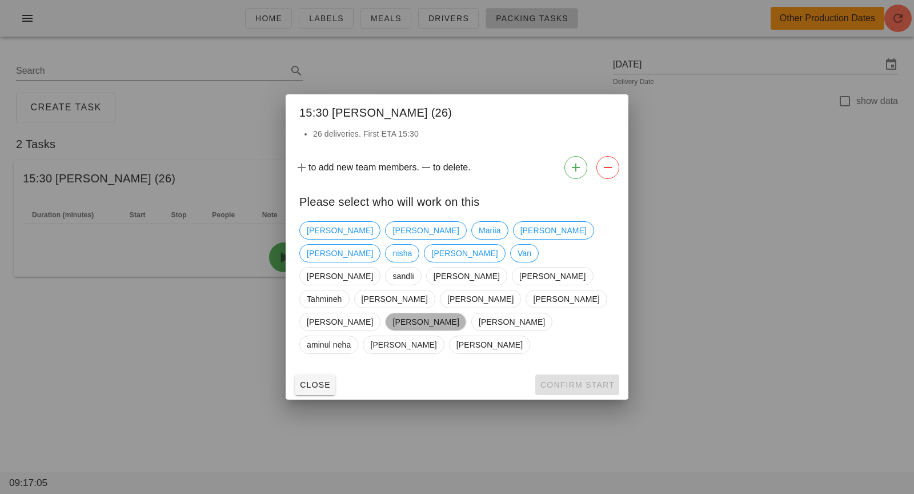
click at [459, 313] on span "Dominic Jacobucci" at bounding box center [425, 321] width 66 height 17
click at [563, 380] on span "Confirm Start" at bounding box center [577, 384] width 75 height 9
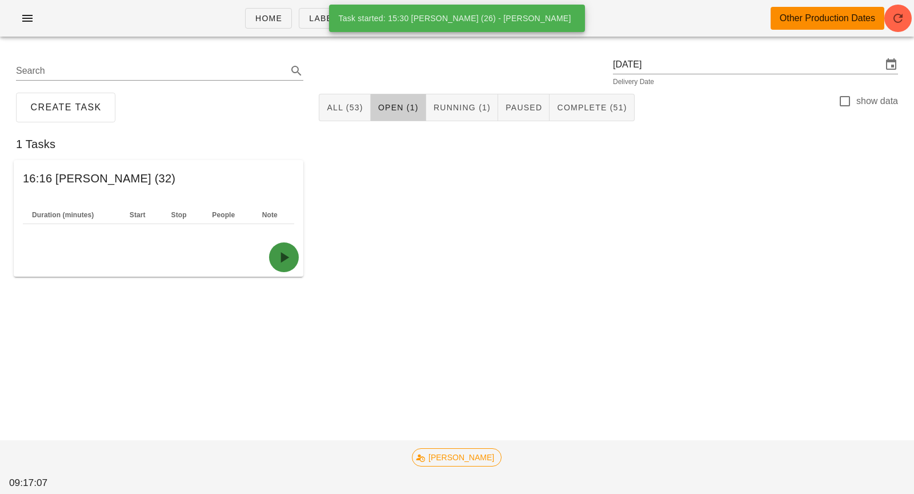
click at [293, 258] on span "button" at bounding box center [284, 257] width 21 height 18
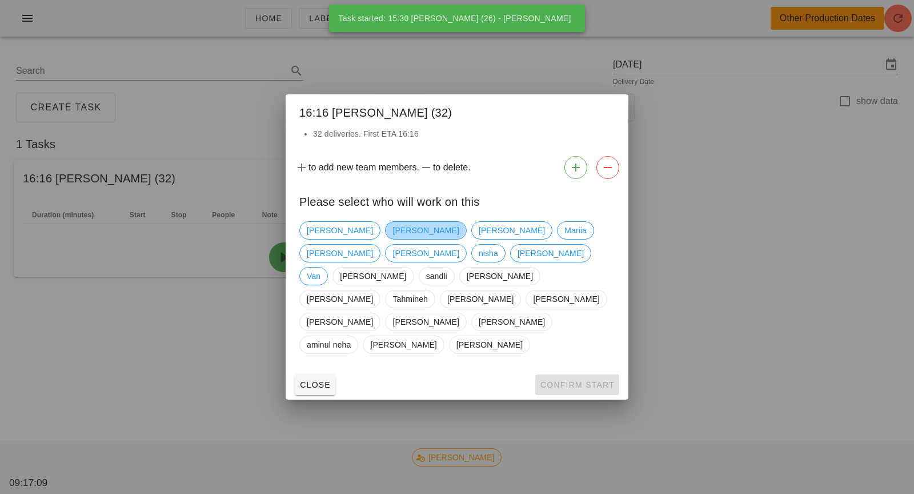
click at [392, 239] on span "Dominic Jacobucci" at bounding box center [425, 230] width 66 height 17
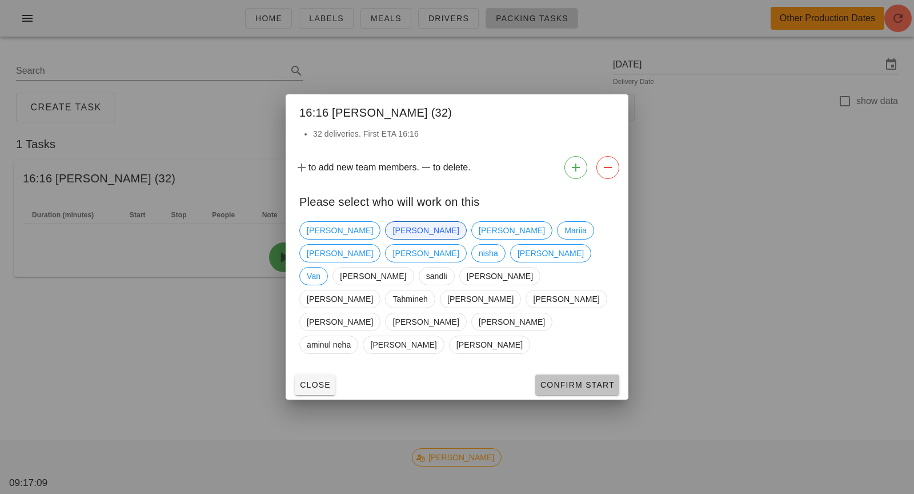
click at [548, 374] on button "Confirm Start" at bounding box center [577, 384] width 84 height 21
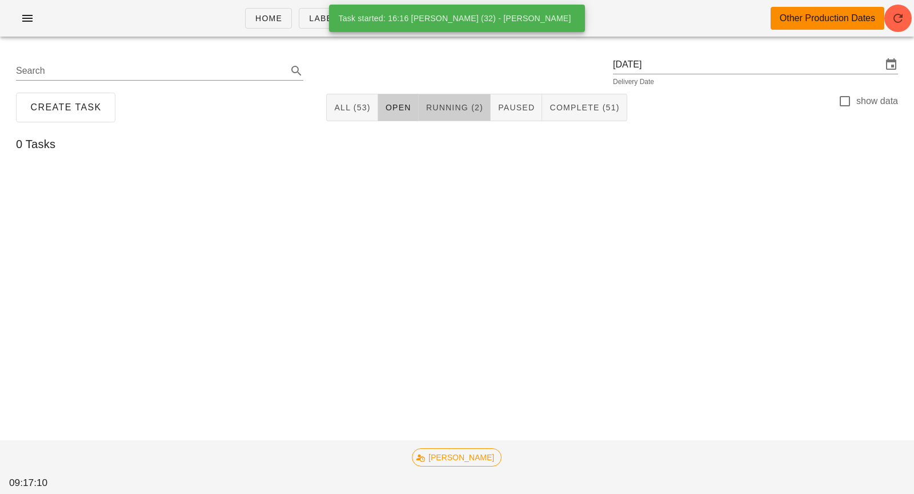
click at [446, 107] on span "Running (2)" at bounding box center [455, 107] width 58 height 9
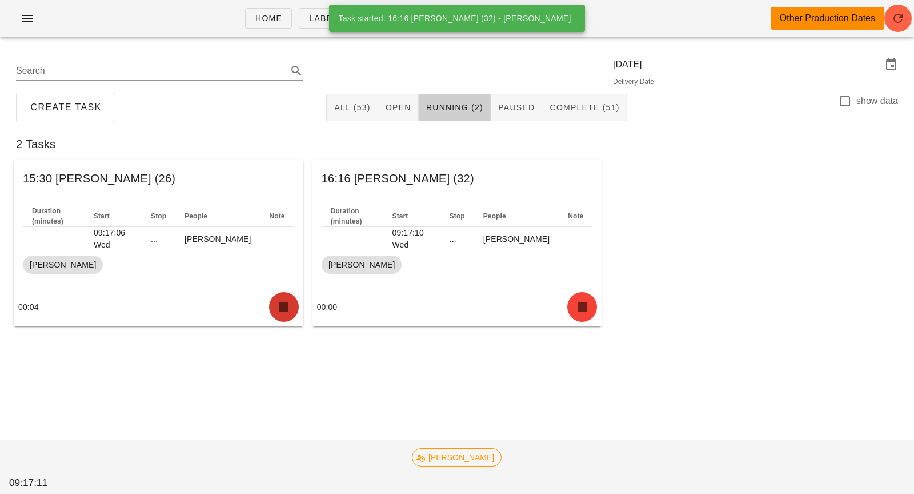
click at [289, 310] on icon "button" at bounding box center [284, 307] width 18 height 18
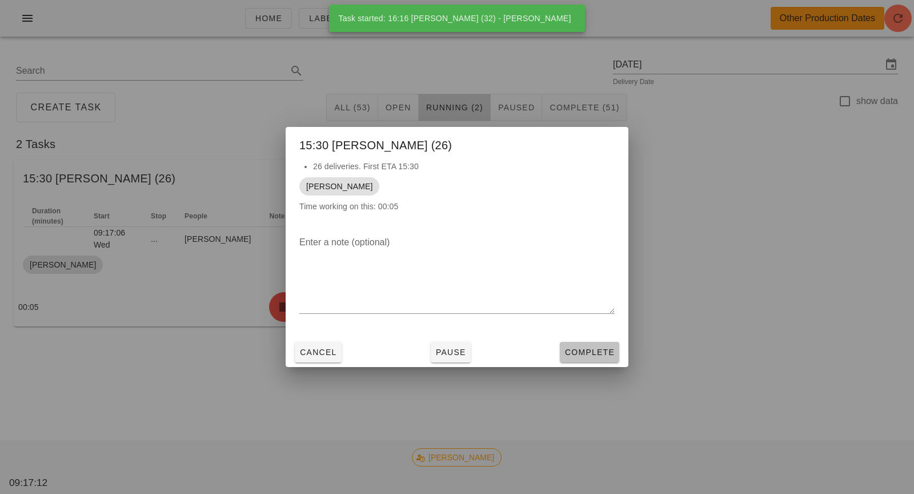
click at [566, 358] on button "Complete" at bounding box center [589, 352] width 59 height 21
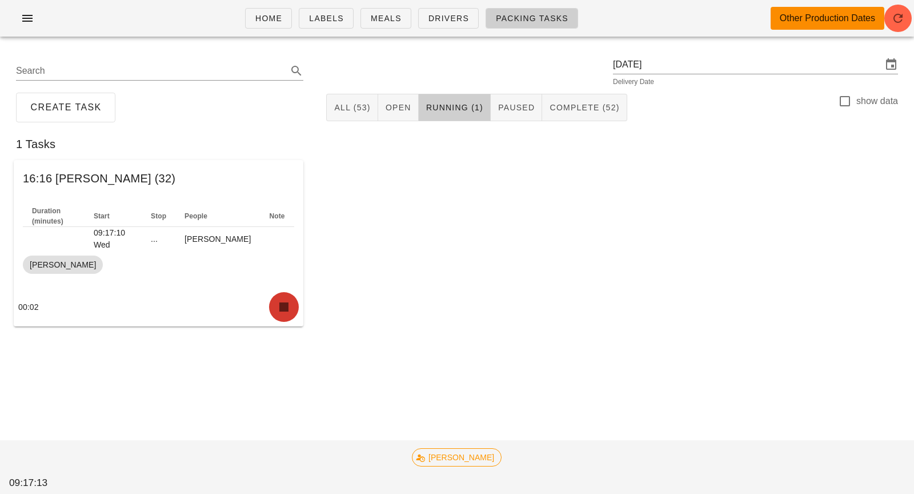
click at [297, 308] on button "button" at bounding box center [284, 307] width 30 height 30
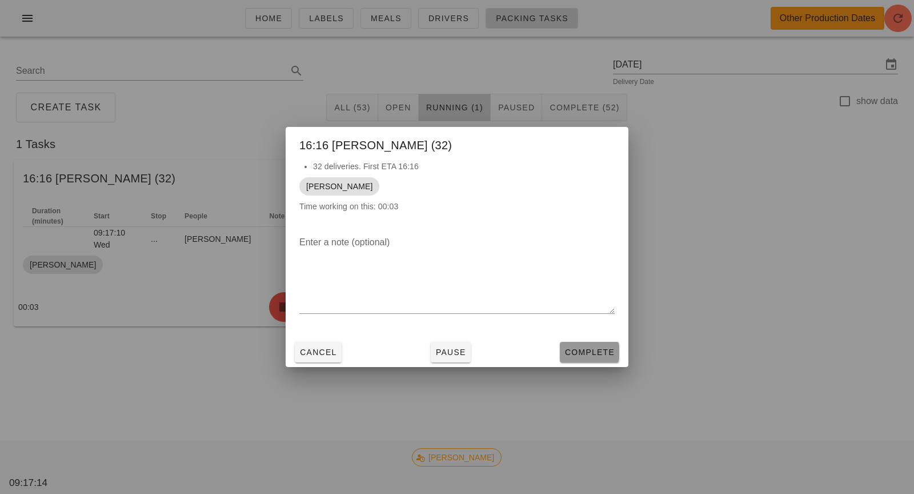
click at [593, 358] on button "Complete" at bounding box center [589, 352] width 59 height 21
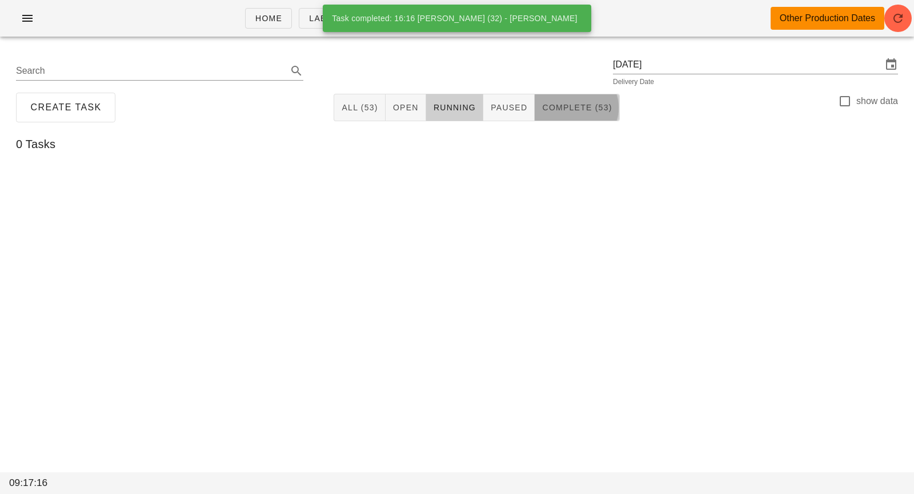
click at [586, 118] on button "Complete (53)" at bounding box center [577, 107] width 85 height 27
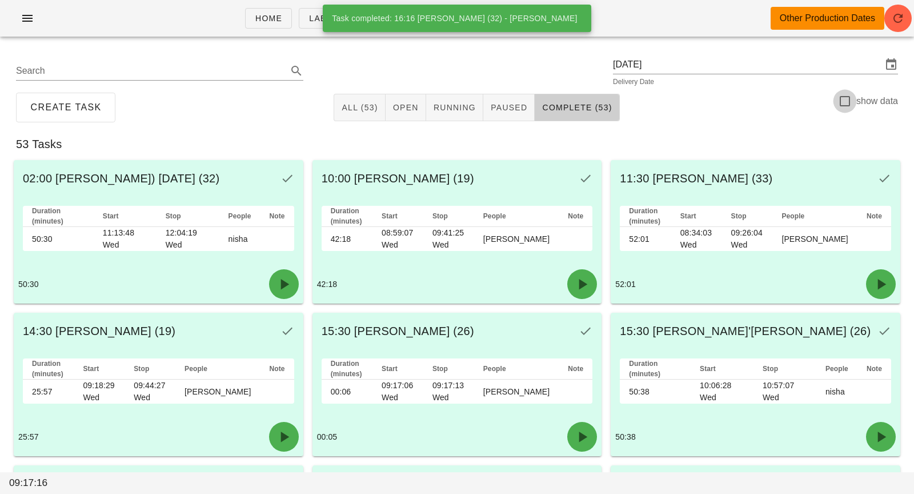
click at [844, 102] on div at bounding box center [844, 100] width 19 height 19
checkbox input "true"
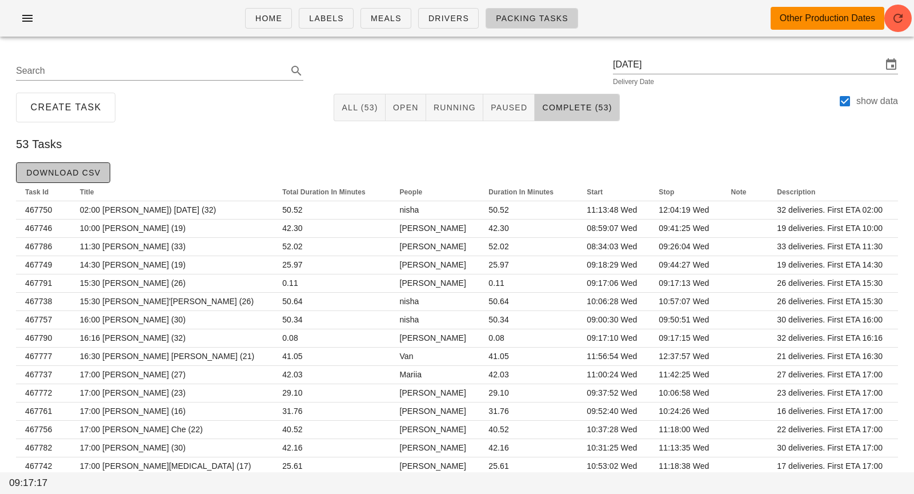
click at [82, 177] on span "Download CSV" at bounding box center [63, 172] width 75 height 9
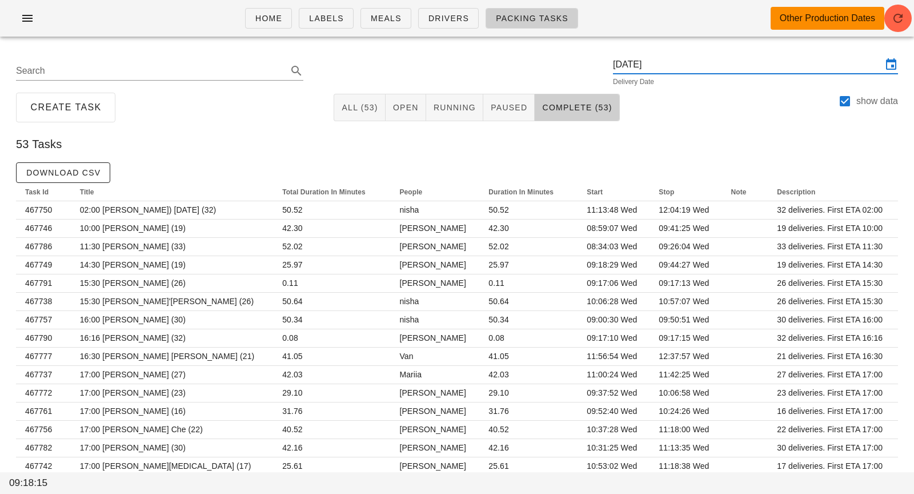
click at [728, 57] on input "Wednesday September 3" at bounding box center [747, 64] width 269 height 18
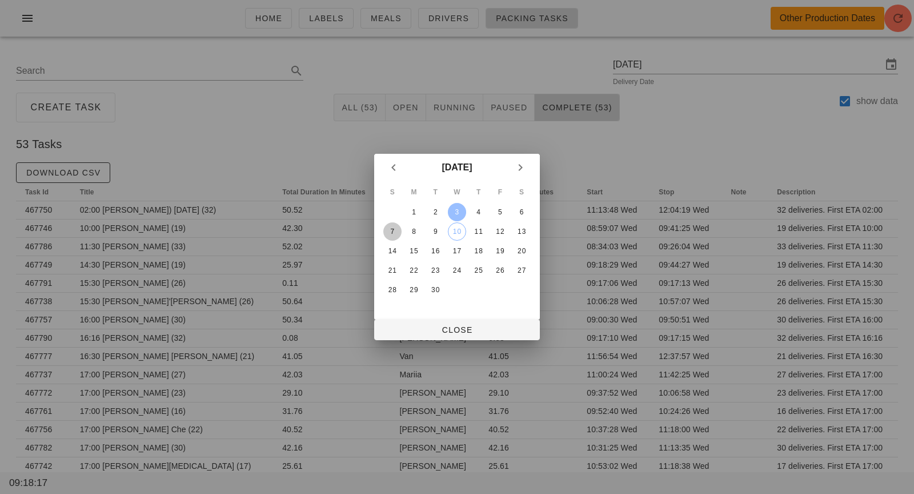
click at [391, 232] on div "7" at bounding box center [392, 231] width 18 height 8
click at [473, 325] on span "Close" at bounding box center [456, 329] width 147 height 9
type input "Sunday September 7"
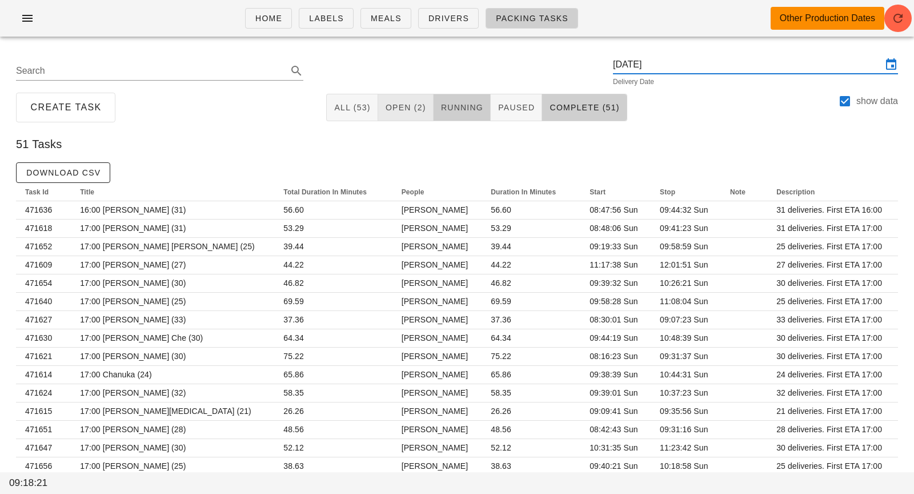
click at [431, 108] on div "All (53) Open (2) Running Paused Complete (51)" at bounding box center [476, 107] width 301 height 27
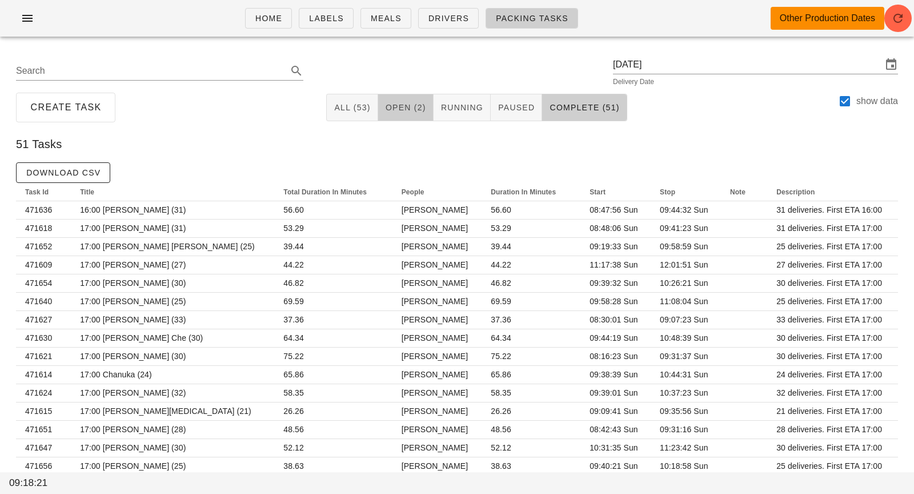
click at [410, 108] on span "Open (2)" at bounding box center [405, 107] width 41 height 9
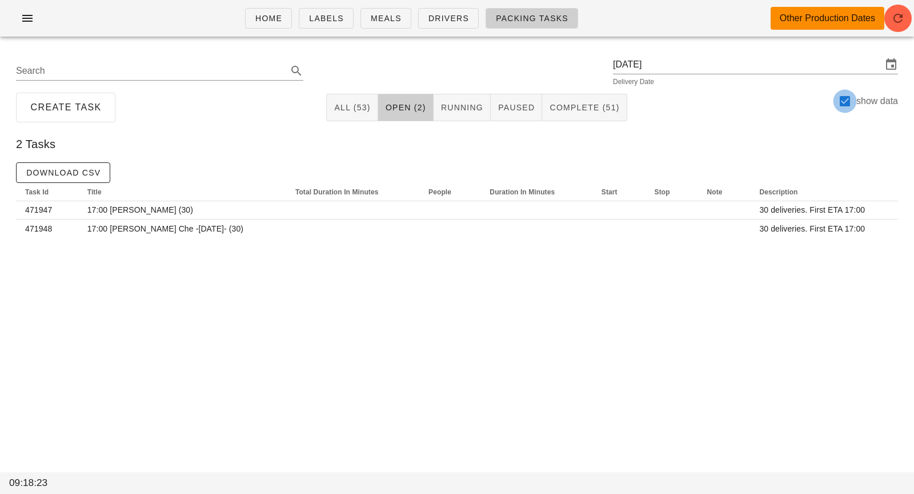
click at [841, 107] on div at bounding box center [844, 100] width 19 height 19
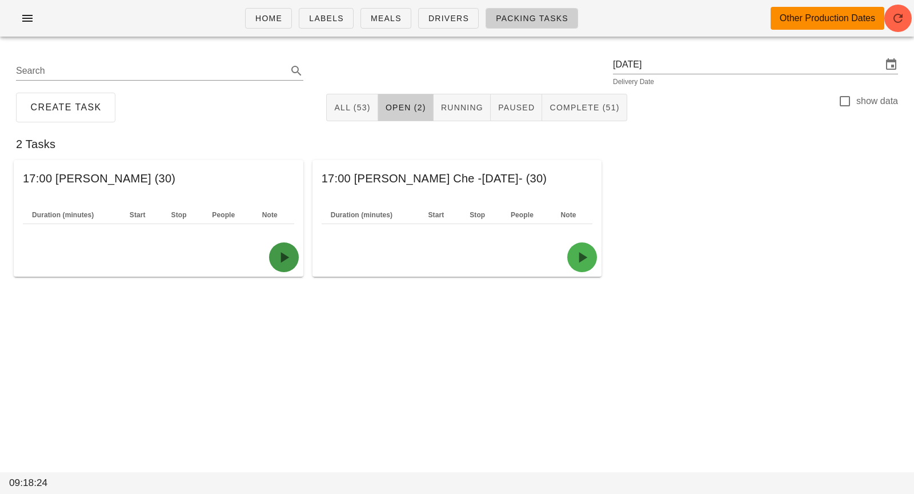
click at [282, 258] on icon "button" at bounding box center [284, 257] width 18 height 18
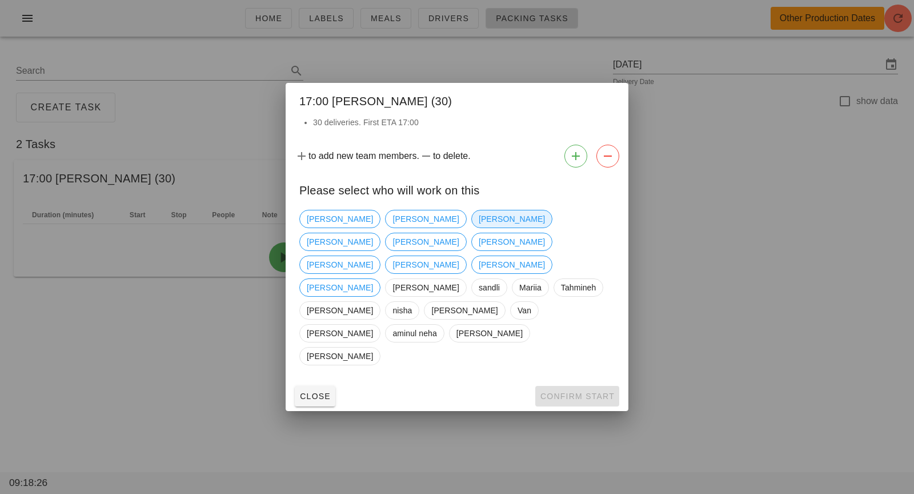
click at [479, 227] on span "Dominic Jacobucci" at bounding box center [512, 218] width 66 height 17
click at [554, 391] on span "Confirm Start" at bounding box center [577, 395] width 75 height 9
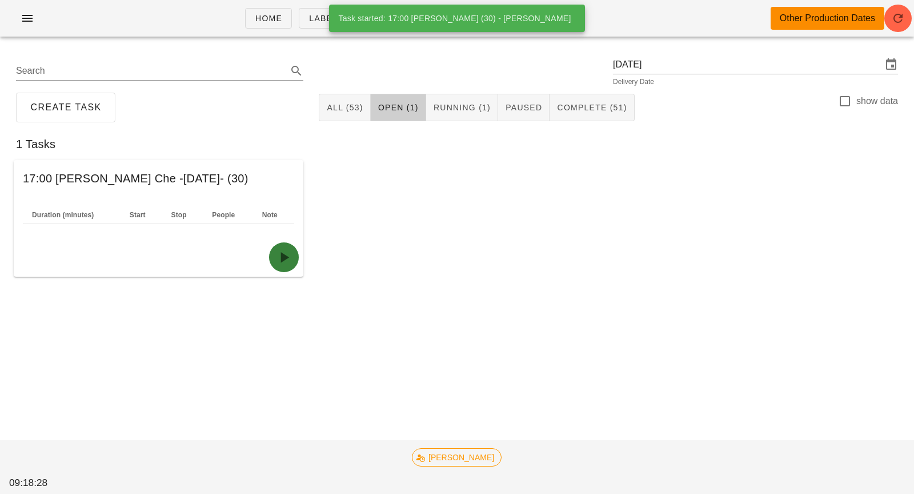
click at [286, 265] on icon "button" at bounding box center [284, 257] width 18 height 18
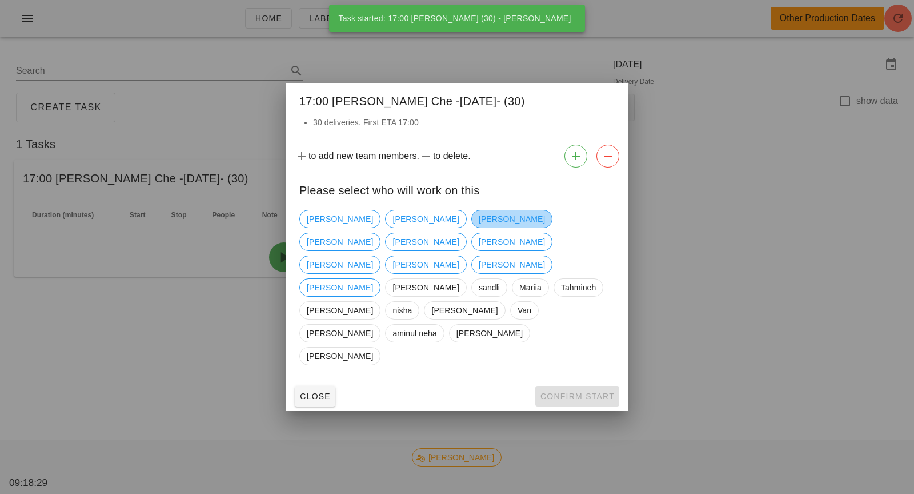
click at [479, 227] on span "Dominic Jacobucci" at bounding box center [512, 218] width 66 height 17
click at [564, 386] on button "Confirm Start" at bounding box center [577, 396] width 84 height 21
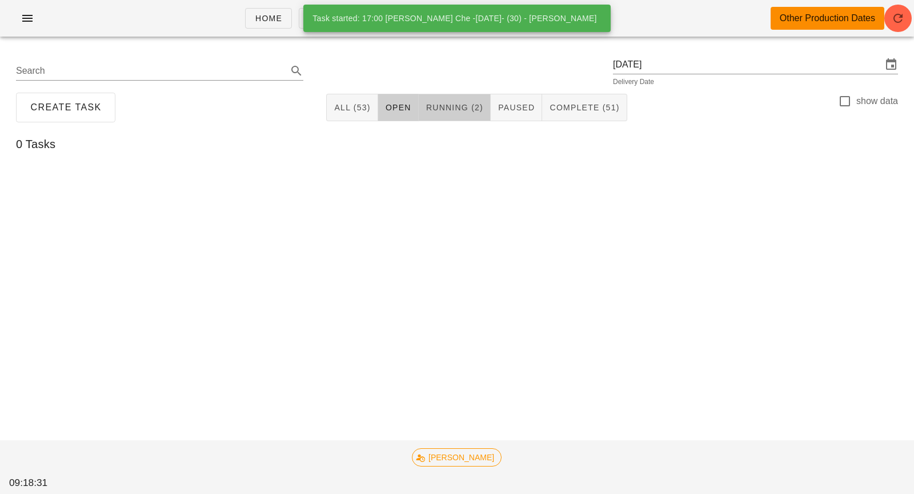
click at [464, 111] on span "Running (2)" at bounding box center [455, 107] width 58 height 9
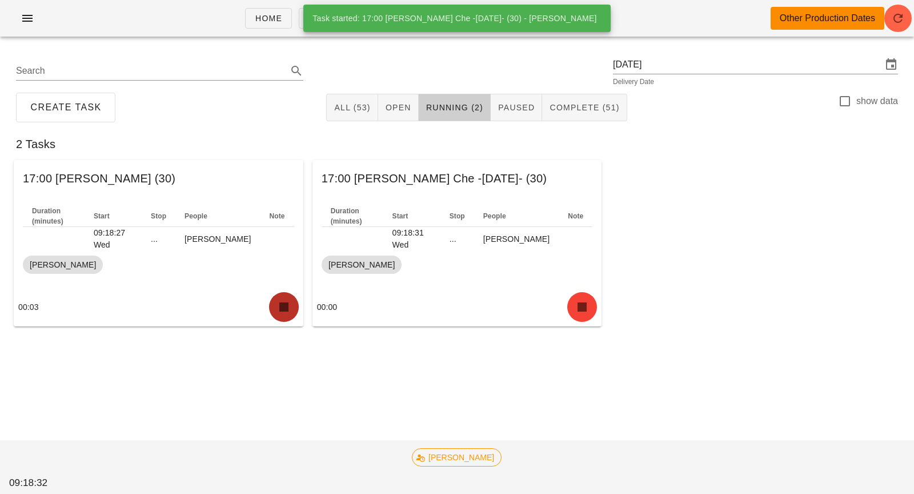
click at [287, 303] on icon "button" at bounding box center [284, 307] width 18 height 18
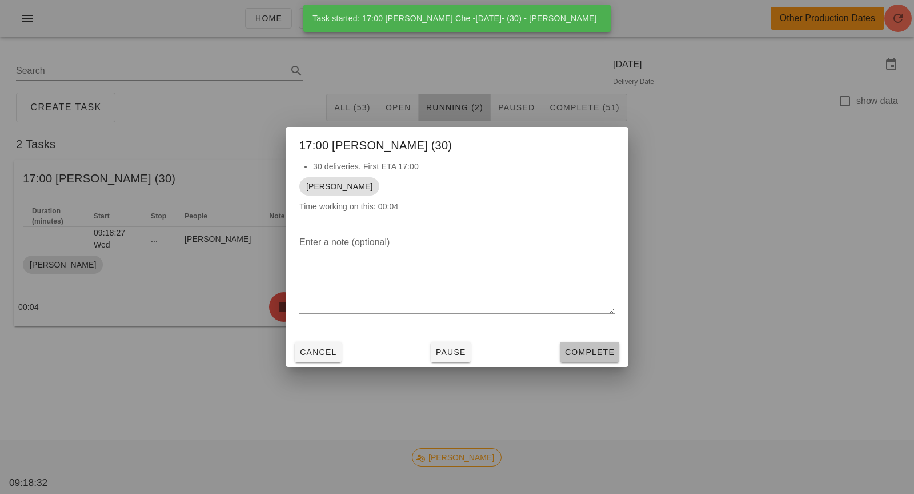
click at [590, 360] on button "Complete" at bounding box center [589, 352] width 59 height 21
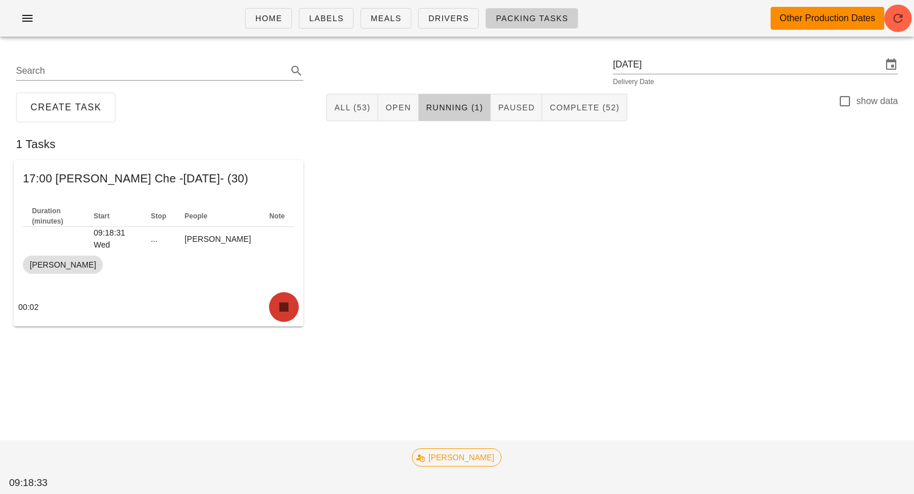
click at [279, 313] on icon "button" at bounding box center [284, 307] width 18 height 18
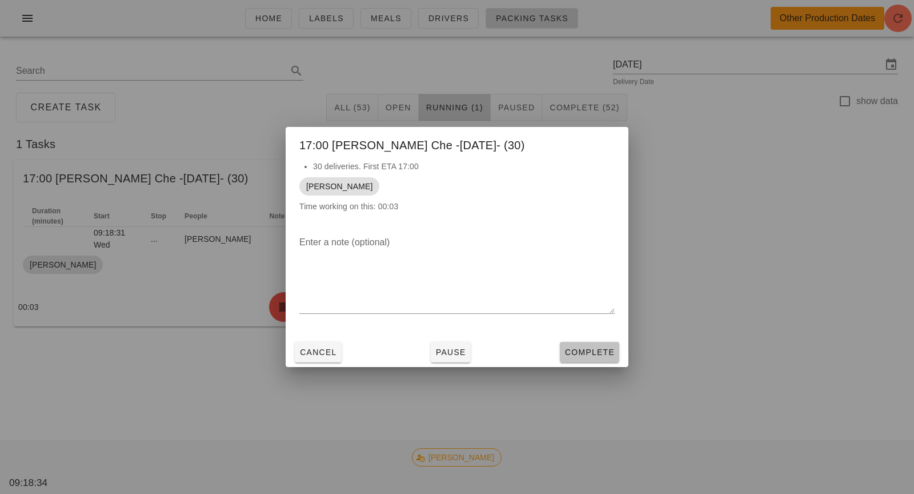
click at [598, 352] on span "Complete" at bounding box center [589, 351] width 50 height 9
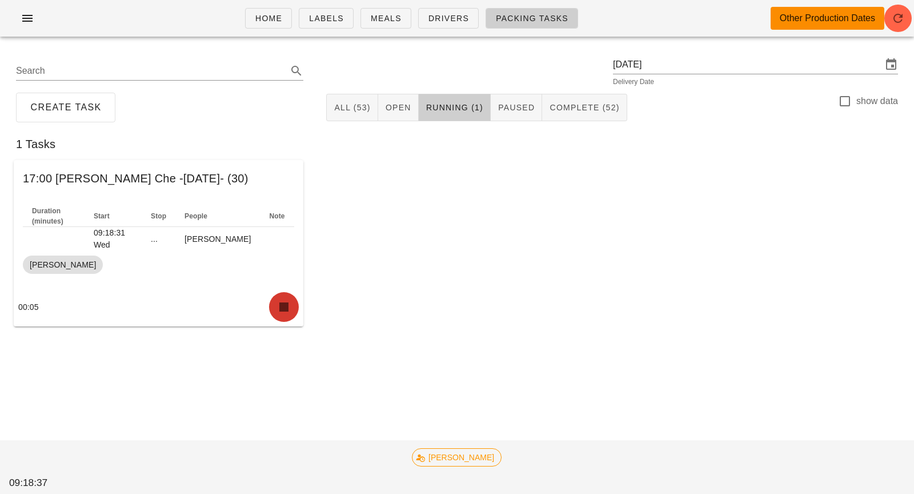
click at [289, 304] on icon "button" at bounding box center [284, 307] width 18 height 18
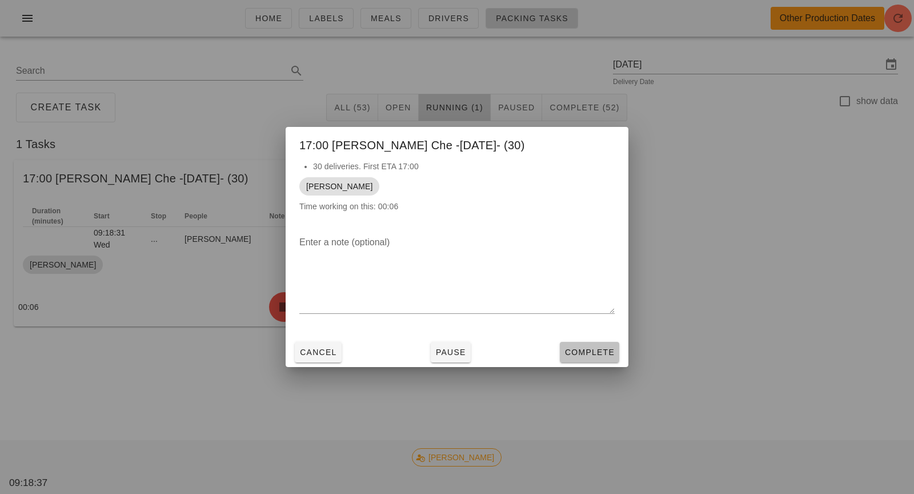
click at [571, 343] on button "Complete" at bounding box center [589, 352] width 59 height 21
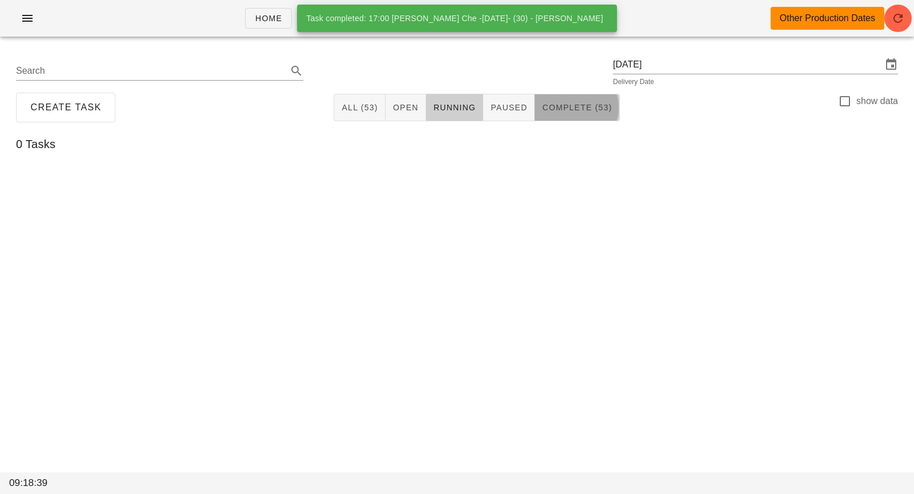
click at [574, 121] on button "Complete (53)" at bounding box center [577, 107] width 85 height 27
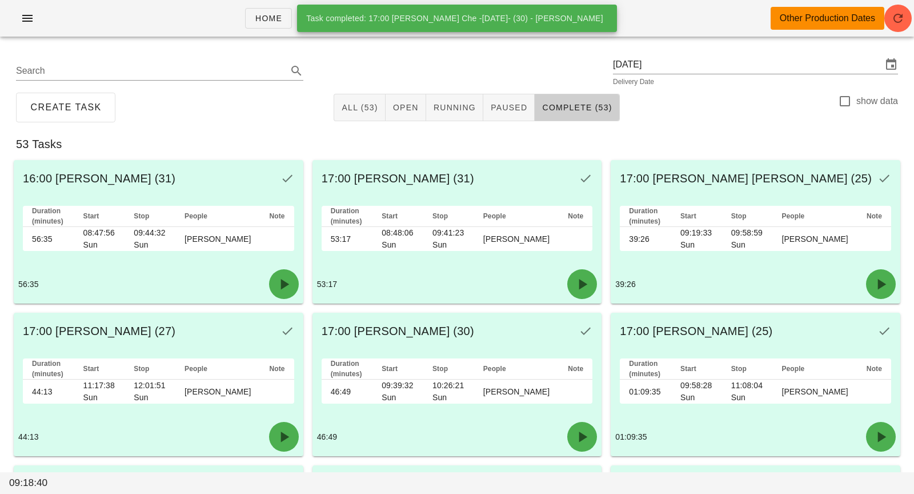
click at [858, 107] on div "show data" at bounding box center [868, 101] width 60 height 14
checkbox input "true"
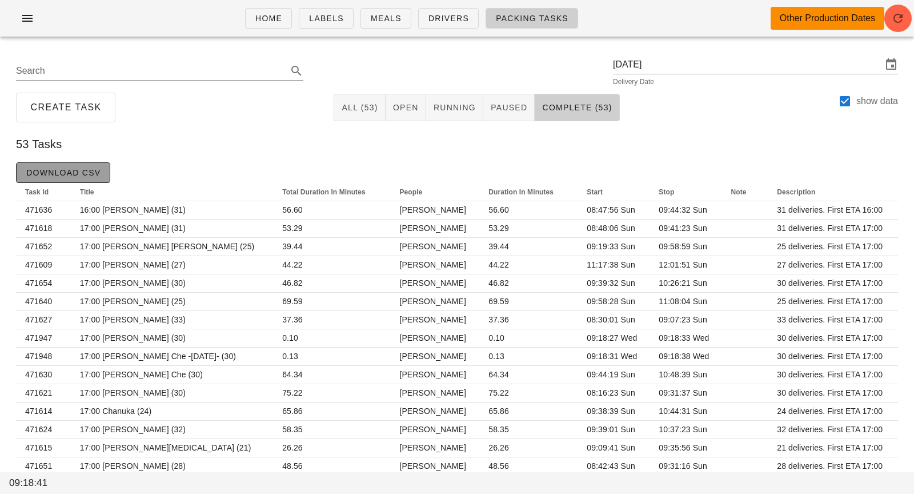
click at [58, 177] on span "Download CSV" at bounding box center [63, 172] width 75 height 9
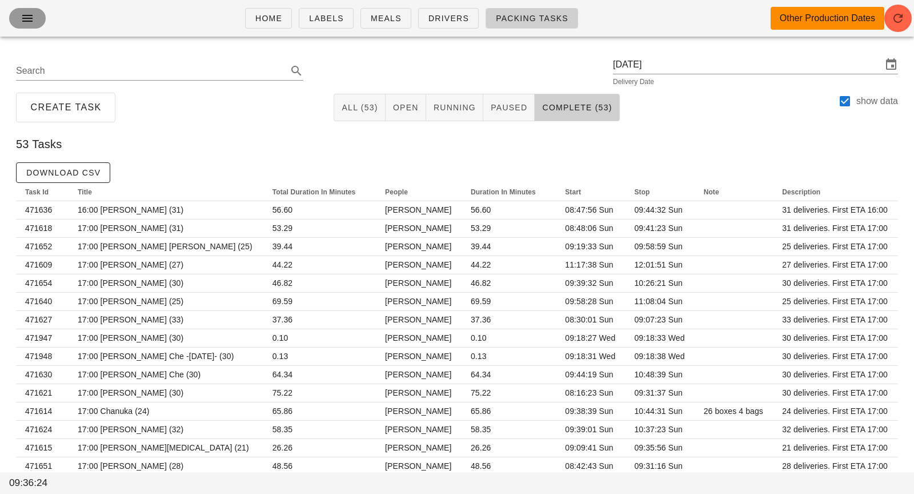
click at [23, 23] on icon "button" at bounding box center [28, 18] width 14 height 14
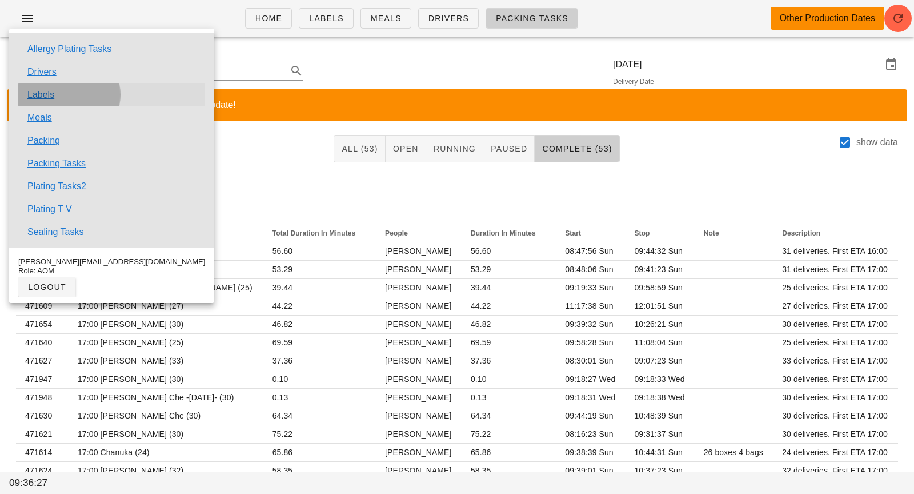
click at [48, 99] on link "Labels" at bounding box center [40, 95] width 27 height 14
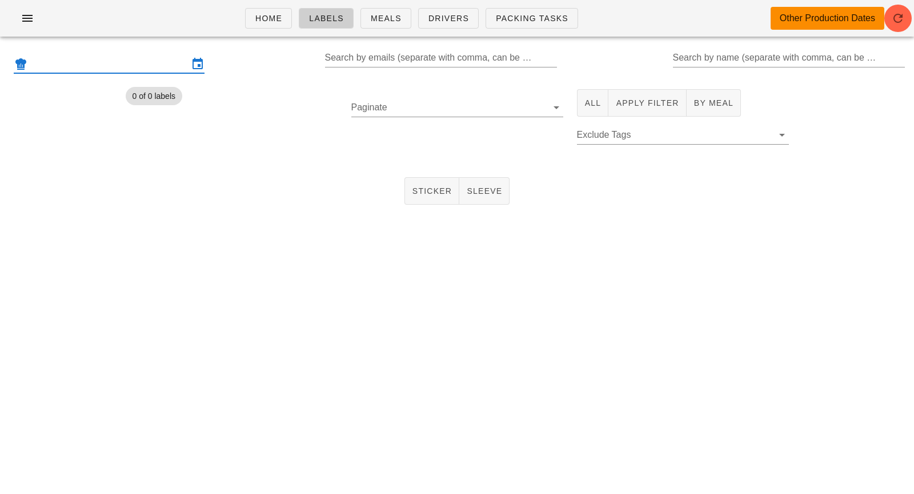
click at [150, 62] on input "text" at bounding box center [109, 64] width 159 height 18
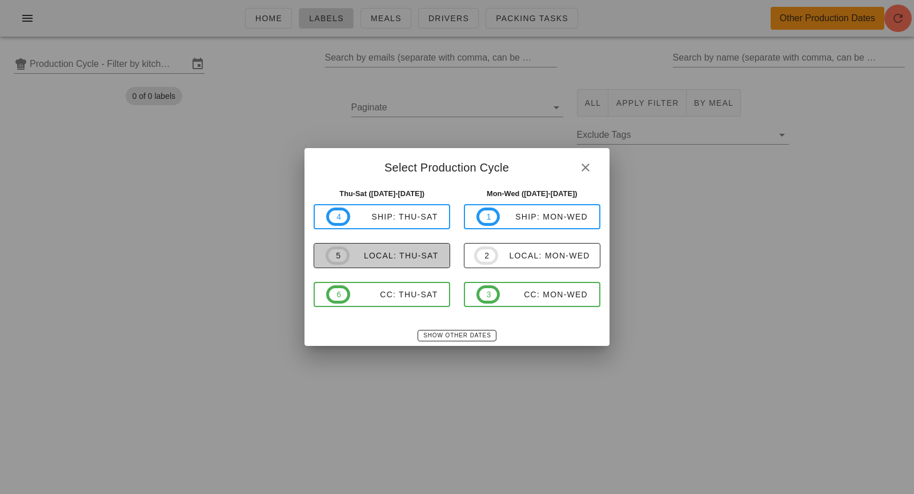
click at [412, 262] on span "5 local: Thu-Sat" at bounding box center [382, 255] width 113 height 18
type input "local: Thu-Sat (Sep 11-Sep 13)"
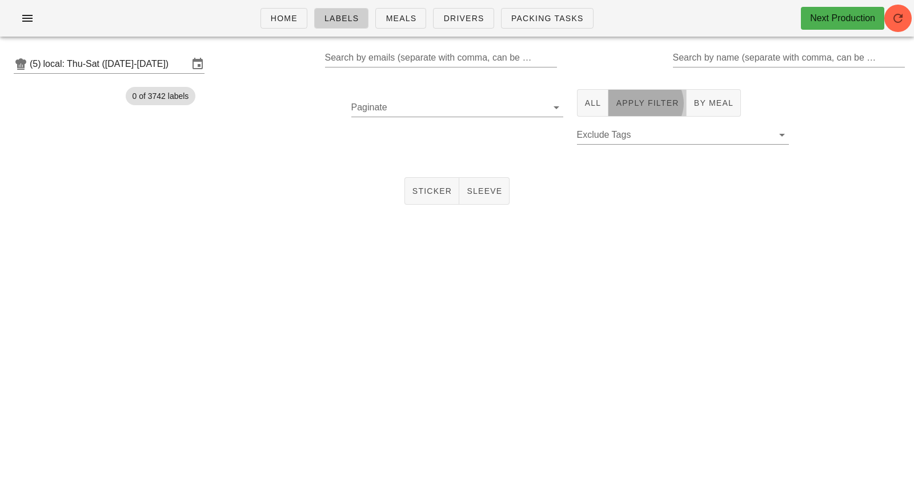
click at [636, 107] on span "Apply Filter" at bounding box center [646, 102] width 63 height 9
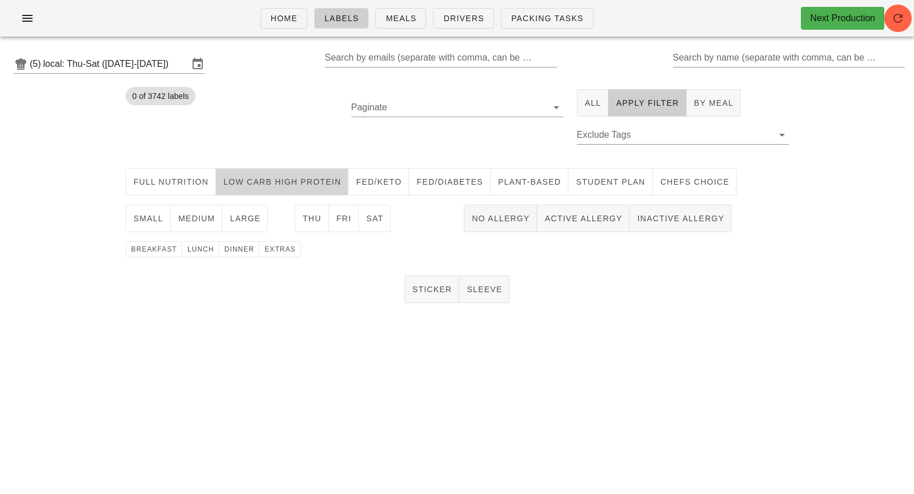
click at [327, 191] on button "Low Carb High Protein" at bounding box center [282, 181] width 133 height 27
click at [198, 219] on span "medium" at bounding box center [197, 218] width 38 height 9
click at [307, 218] on span "Thu" at bounding box center [311, 218] width 19 height 9
click at [165, 249] on span "breakfast" at bounding box center [154, 249] width 46 height 8
click at [433, 295] on button "Sticker" at bounding box center [431, 288] width 55 height 27
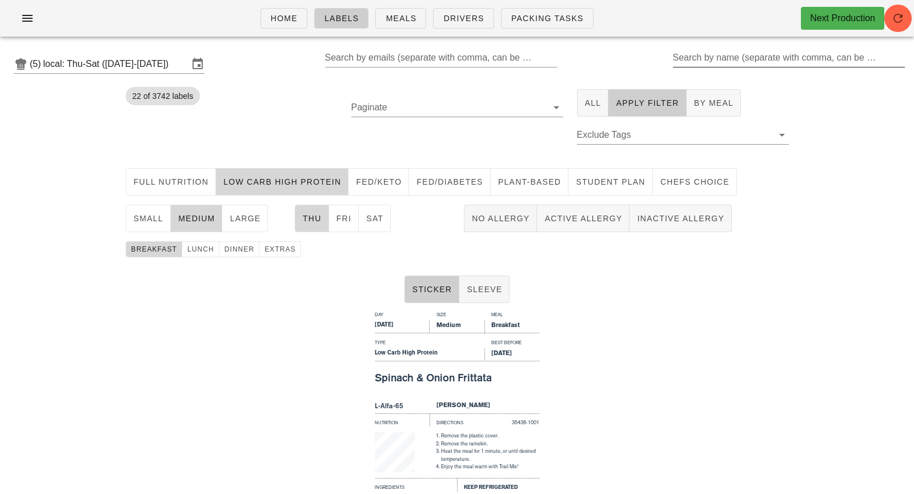
click at [712, 62] on input "Search by name (separate with comma, can be partial)" at bounding box center [788, 58] width 230 height 18
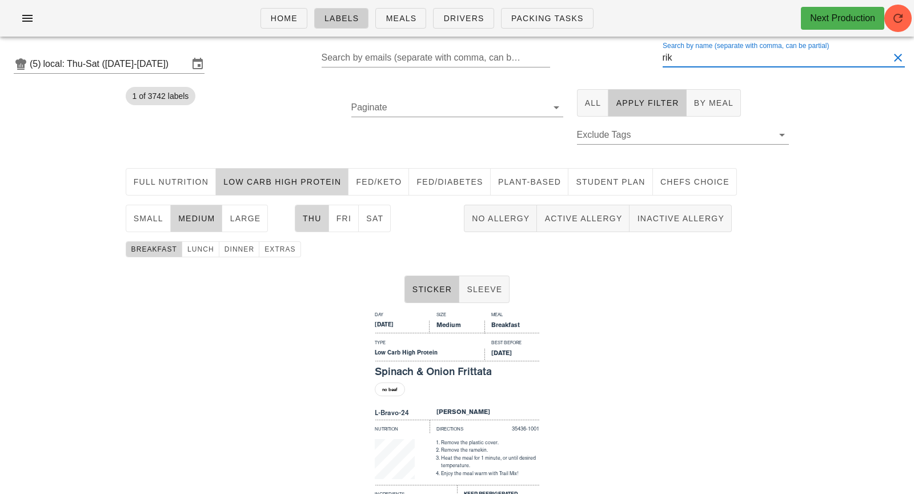
type input "rik"
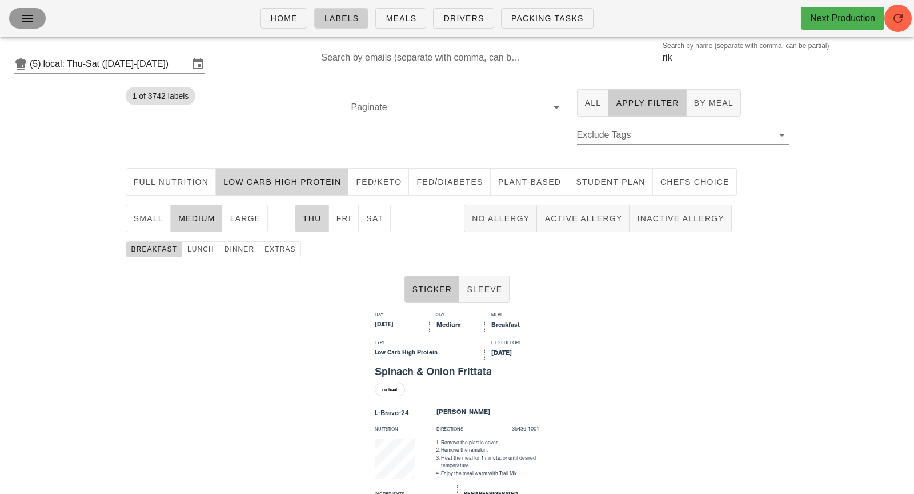
click at [31, 23] on icon "button" at bounding box center [28, 18] width 14 height 14
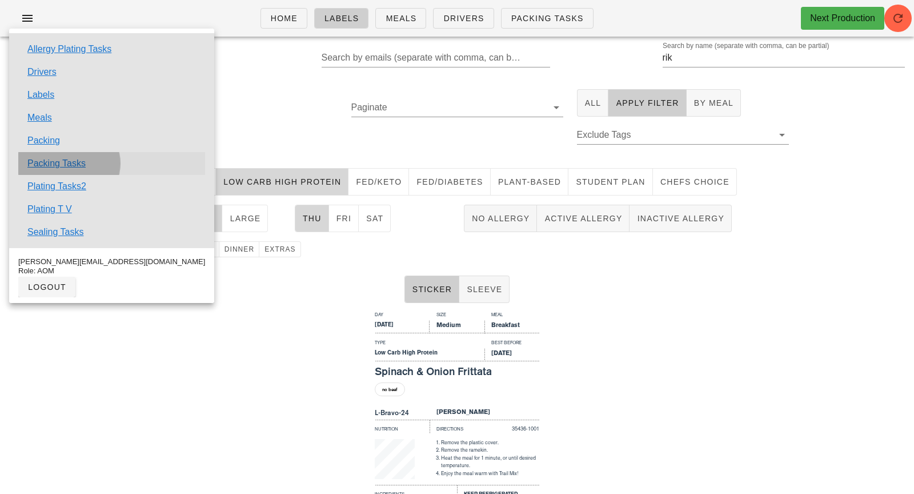
click at [61, 158] on link "Packing Tasks" at bounding box center [56, 164] width 58 height 14
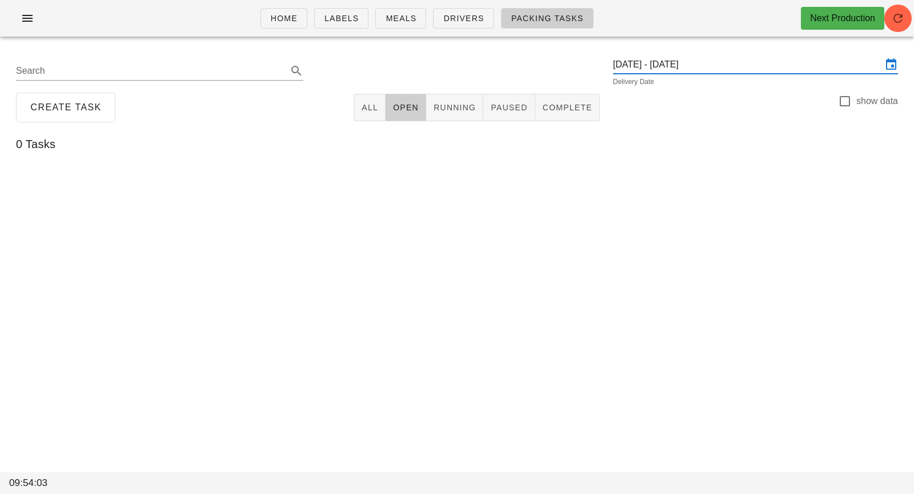
click at [796, 71] on input "Thursday September 11 - Saturday September 13" at bounding box center [747, 64] width 269 height 18
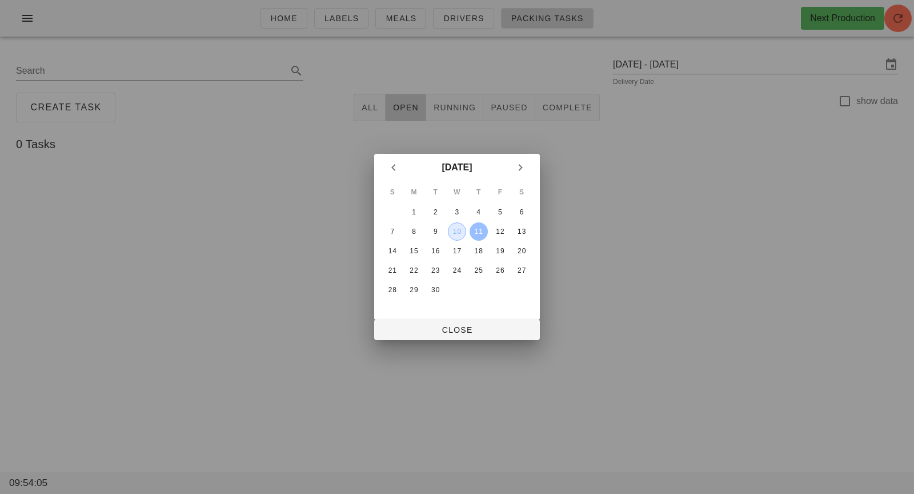
click at [454, 229] on div "10" at bounding box center [456, 231] width 17 height 8
click at [463, 341] on div at bounding box center [457, 247] width 914 height 494
click at [462, 323] on button "Close" at bounding box center [457, 329] width 166 height 21
type input "Wednesday September 10"
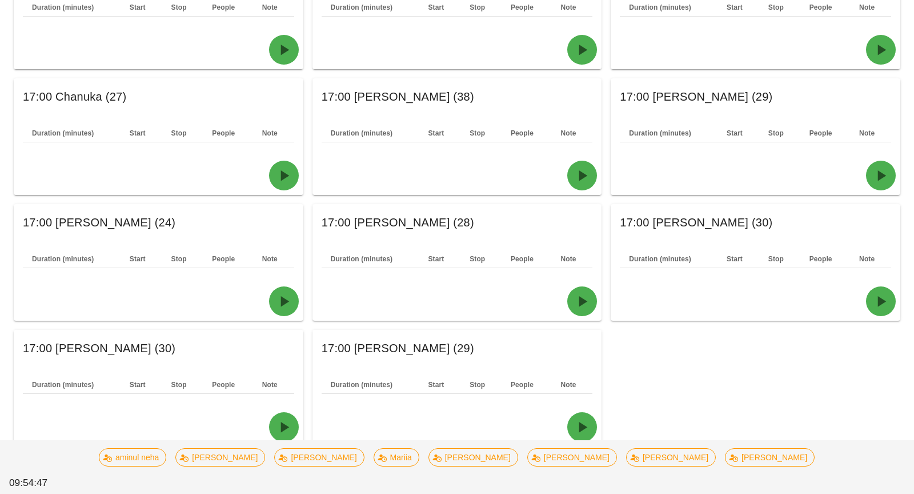
scroll to position [540, 0]
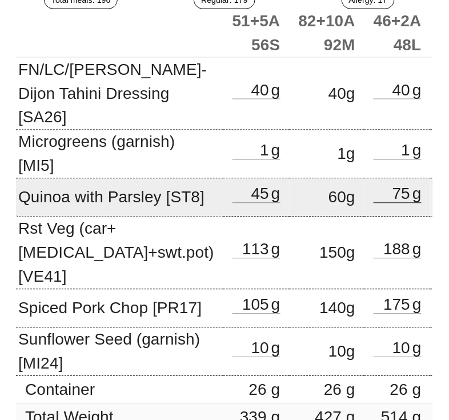
scroll to position [238, 0]
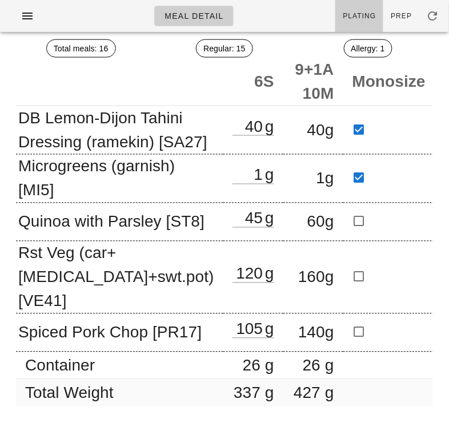
scroll to position [217, 0]
